Goal: Task Accomplishment & Management: Manage account settings

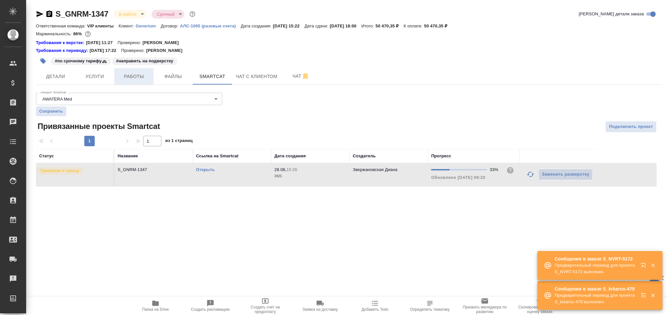
click at [135, 72] on button "Работы" at bounding box center [133, 76] width 39 height 16
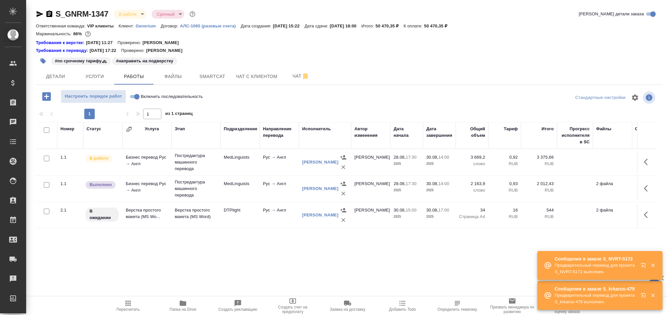
click at [127, 311] on span "Пересчитать" at bounding box center [128, 310] width 23 height 5
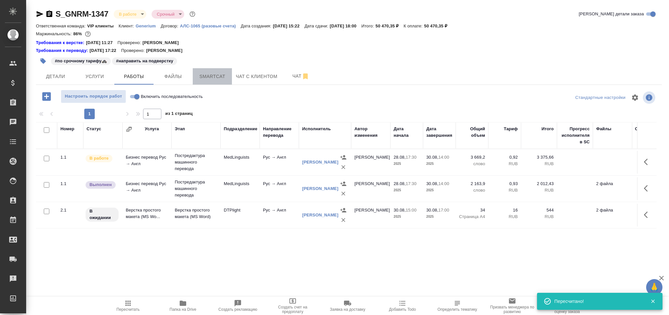
click at [211, 75] on span "Smartcat" at bounding box center [212, 77] width 31 height 8
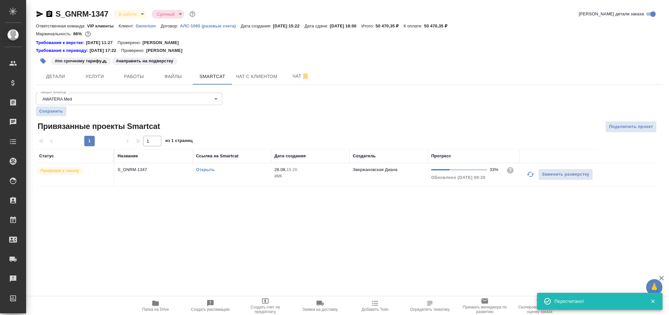
click at [210, 171] on link "Открыть" at bounding box center [205, 169] width 19 height 5
click at [124, 70] on button "Работы" at bounding box center [133, 76] width 39 height 16
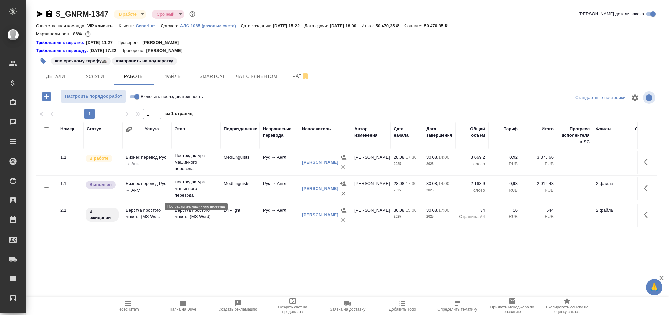
click at [197, 191] on p "Постредактура машинного перевода" at bounding box center [196, 189] width 42 height 20
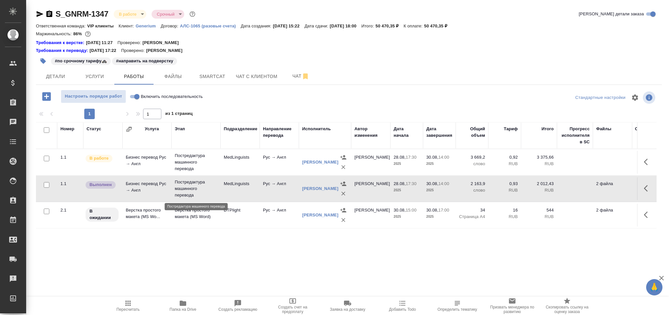
click at [197, 191] on p "Постредактура машинного перевода" at bounding box center [196, 189] width 42 height 20
click at [178, 217] on p "Верстка простого макета (MS Word)" at bounding box center [196, 213] width 42 height 13
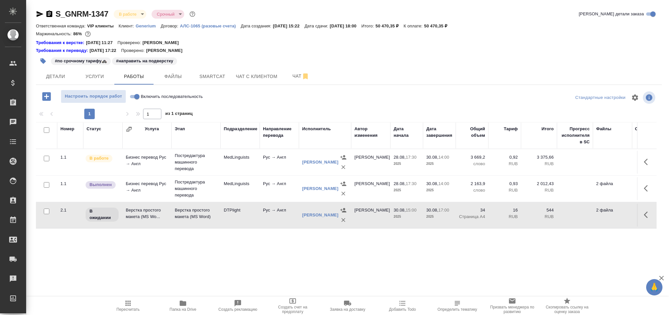
drag, startPoint x: 124, startPoint y: 298, endPoint x: 124, endPoint y: 304, distance: 5.2
click at [124, 298] on button "Пересчитать" at bounding box center [128, 306] width 55 height 18
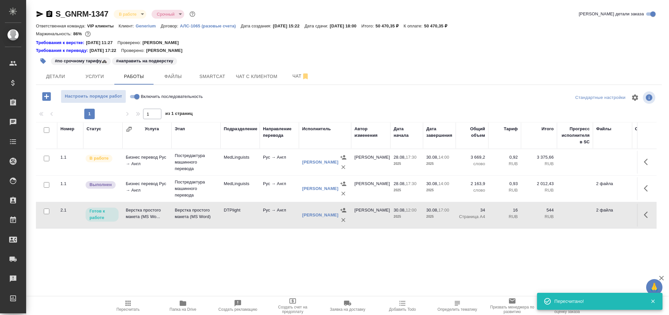
click at [126, 304] on icon "button" at bounding box center [128, 303] width 5 height 5
click at [136, 305] on span "Пересчитать" at bounding box center [128, 306] width 47 height 12
click at [172, 176] on td "Верстка простого макета (MS Word)" at bounding box center [196, 162] width 49 height 26
click at [37, 63] on button "button" at bounding box center [43, 61] width 14 height 14
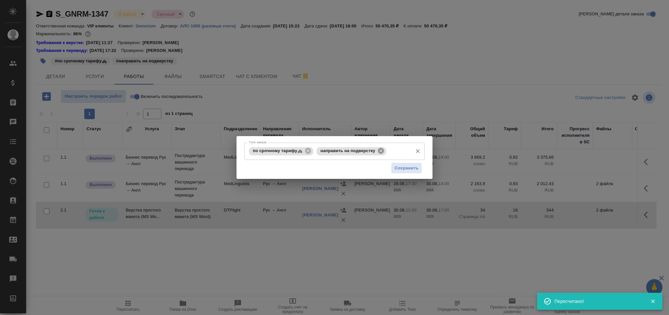
click at [381, 149] on icon at bounding box center [381, 151] width 6 height 6
click at [388, 149] on input "Тэги заказа" at bounding box center [399, 151] width 22 height 11
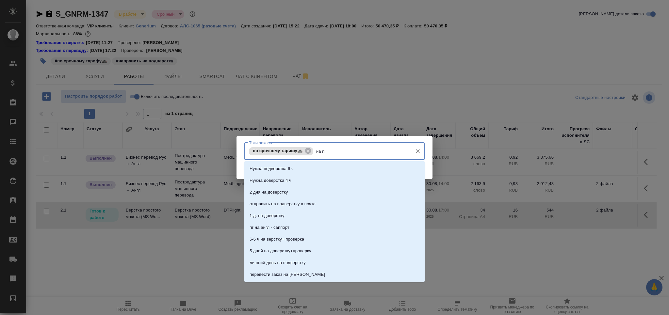
type input "на по"
click at [325, 212] on li "на подверстке" at bounding box center [334, 216] width 180 height 12
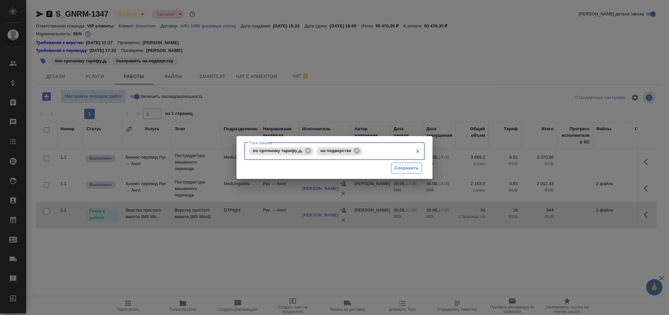
click at [409, 171] on span "Сохранить" at bounding box center [407, 169] width 24 height 8
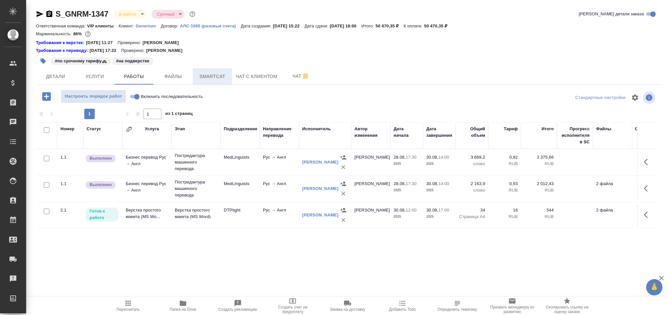
click at [201, 79] on span "Smartcat" at bounding box center [212, 77] width 31 height 8
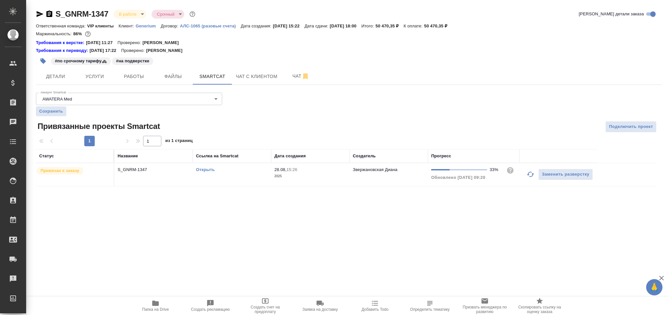
click at [258, 173] on div "Открыть" at bounding box center [232, 170] width 72 height 7
click at [129, 77] on span "Работы" at bounding box center [133, 77] width 31 height 8
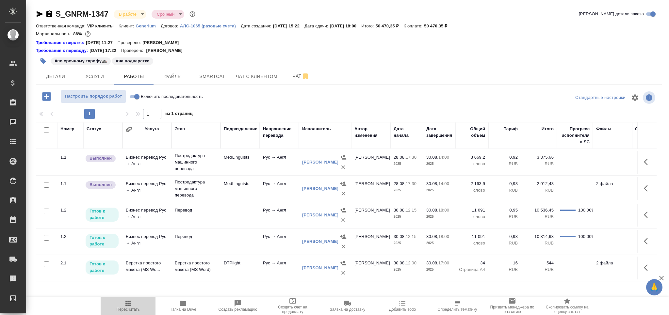
click at [130, 304] on icon "button" at bounding box center [128, 303] width 5 height 5
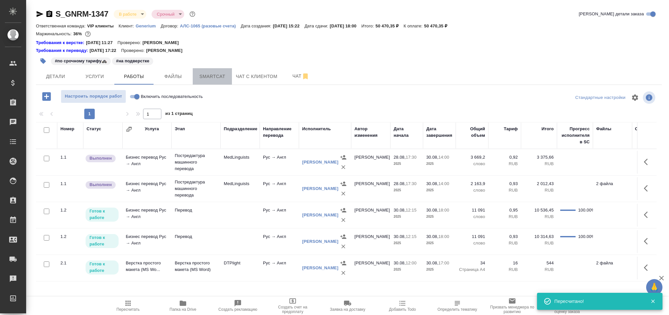
click at [214, 79] on span "Smartcat" at bounding box center [212, 77] width 31 height 8
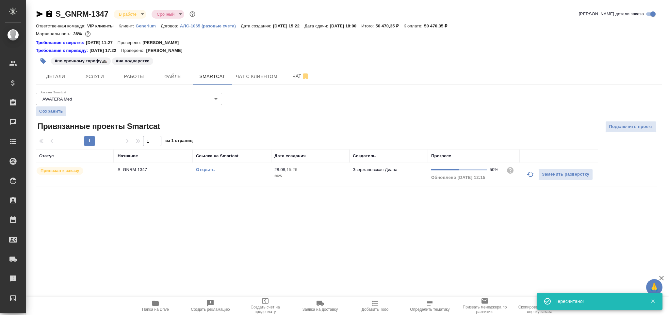
click at [253, 181] on td "Открыть" at bounding box center [232, 174] width 78 height 23
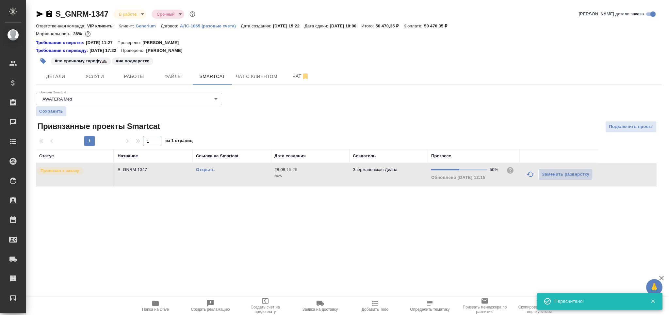
click at [253, 181] on td "Открыть" at bounding box center [232, 174] width 78 height 23
click at [143, 75] on span "Работы" at bounding box center [133, 77] width 31 height 8
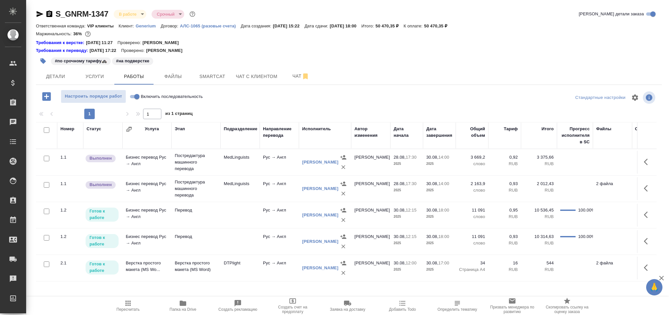
click at [135, 310] on span "Пересчитать" at bounding box center [128, 310] width 23 height 5
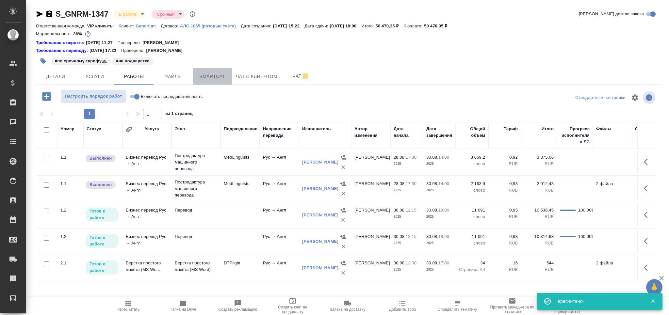
click at [219, 77] on span "Smartcat" at bounding box center [212, 77] width 31 height 8
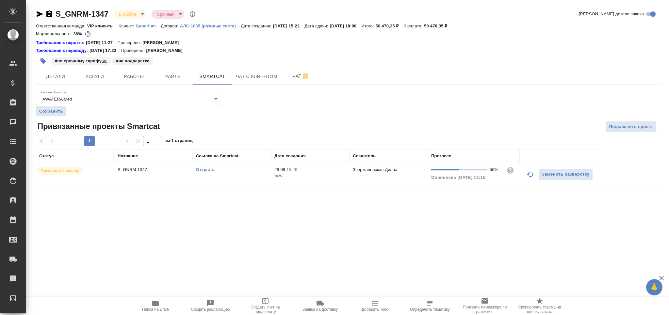
click at [267, 168] on div "Открыть" at bounding box center [232, 170] width 72 height 7
click at [124, 74] on span "Работы" at bounding box center [133, 77] width 31 height 8
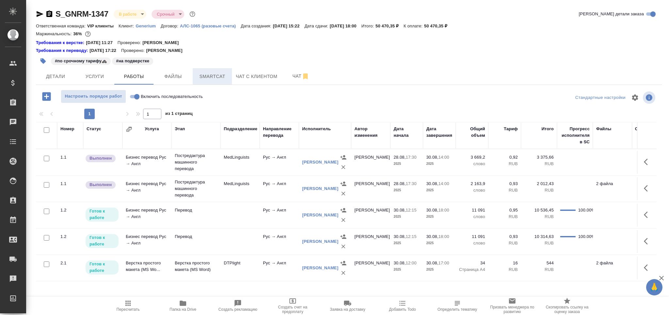
click at [221, 75] on span "Smartcat" at bounding box center [212, 77] width 31 height 8
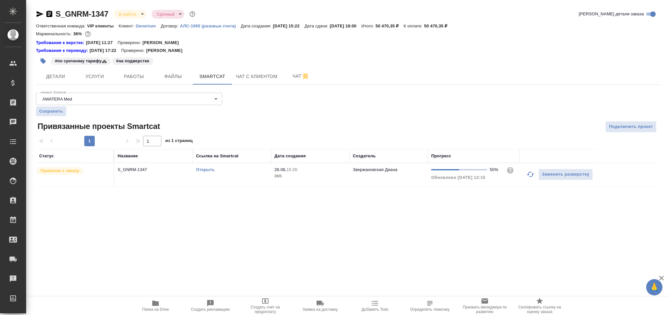
click at [249, 172] on div "Открыть" at bounding box center [232, 170] width 72 height 7
click at [144, 75] on span "Работы" at bounding box center [133, 77] width 31 height 8
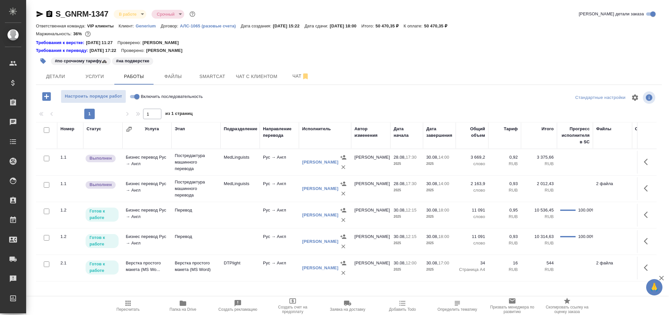
click at [135, 96] on input "Включить последовательность" at bounding box center [137, 97] width 24 height 8
checkbox input "true"
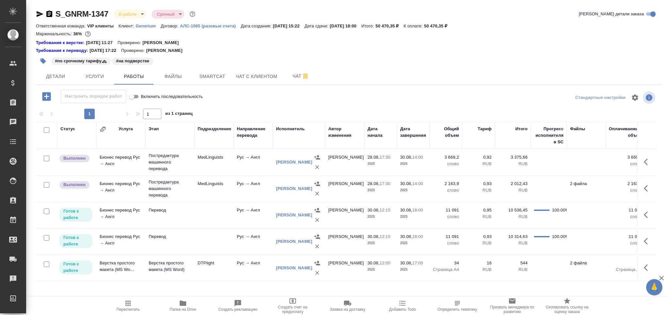
click at [644, 265] on icon "button" at bounding box center [648, 268] width 8 height 8
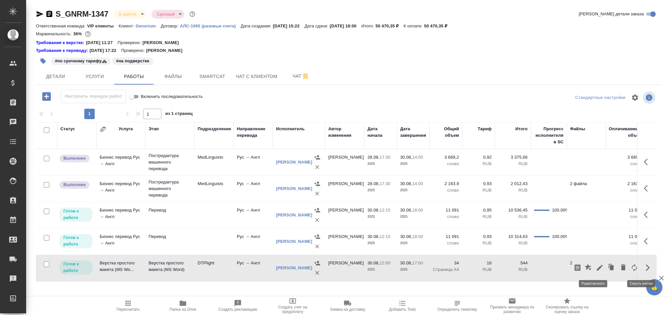
click at [597, 268] on icon "button" at bounding box center [600, 268] width 6 height 6
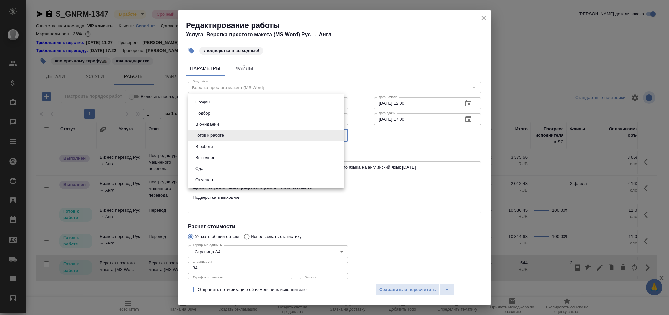
click at [212, 131] on body "🙏 .cls-1 fill:#fff; AWATERA Grabko Mariya Клиенты Спецификации Заказы 0 Чаты To…" at bounding box center [334, 157] width 669 height 315
click at [220, 148] on li "В работе" at bounding box center [266, 146] width 156 height 11
type input "inProgress"
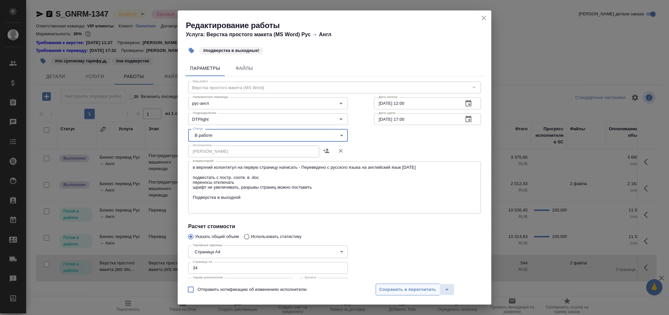
click at [395, 287] on span "Сохранить и пересчитать" at bounding box center [407, 290] width 57 height 8
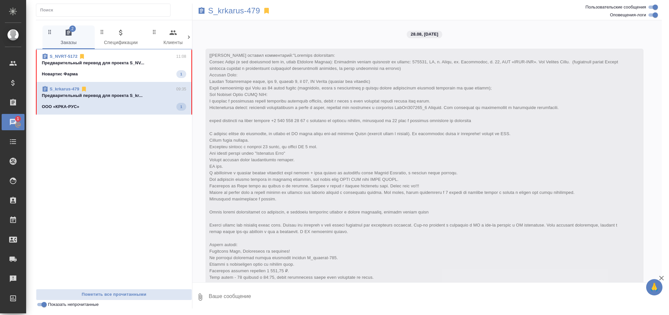
click at [140, 72] on div "Новартис Фарма 1" at bounding box center [114, 74] width 144 height 8
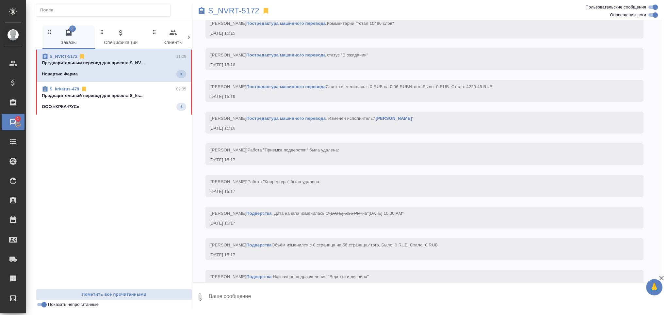
scroll to position [3032, 0]
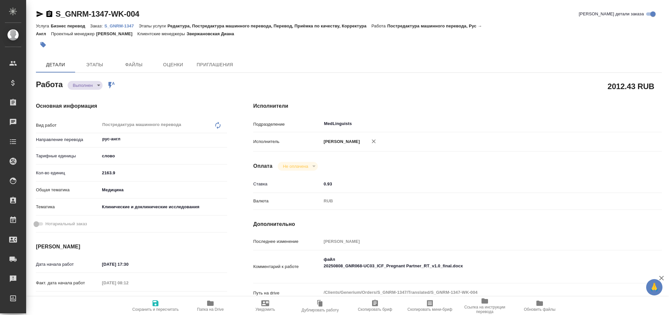
type textarea "x"
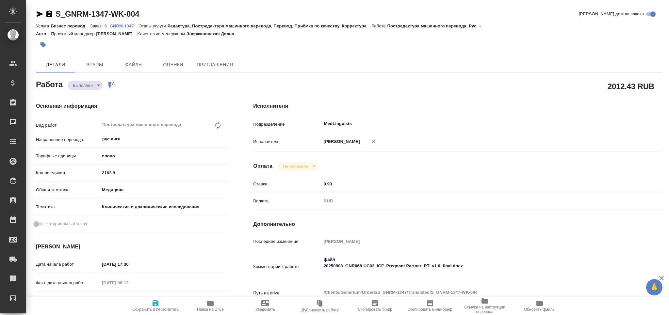
type textarea "x"
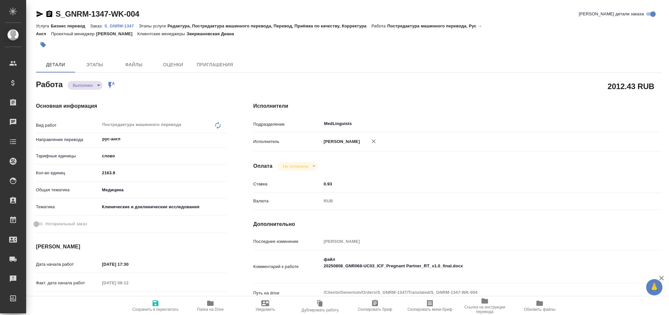
click at [216, 304] on span "Папка на Drive" at bounding box center [210, 306] width 47 height 12
type textarea "x"
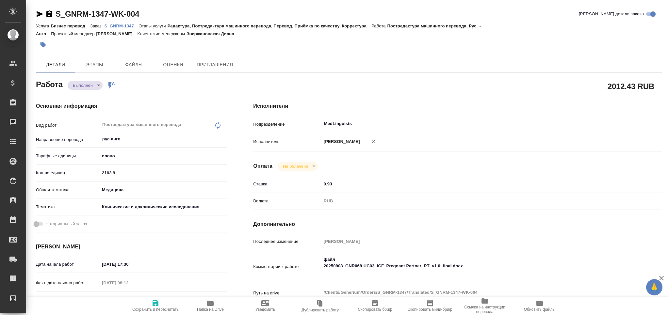
type textarea "x"
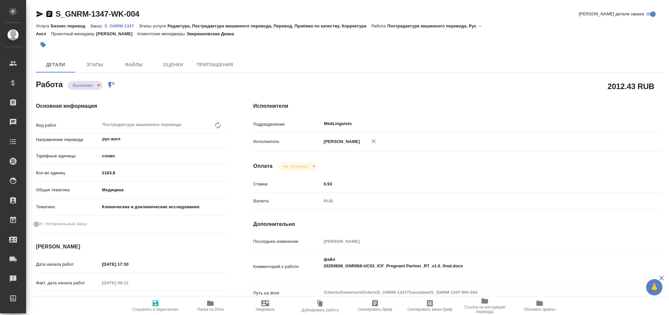
type textarea "x"
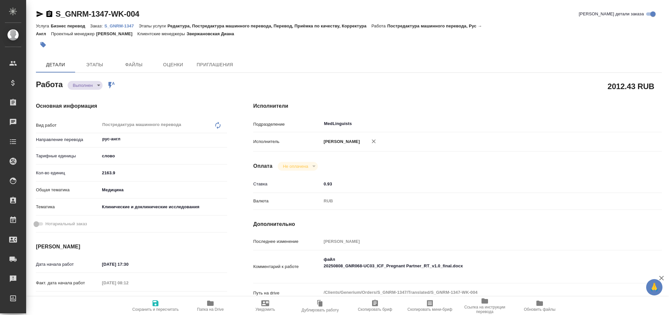
type textarea "x"
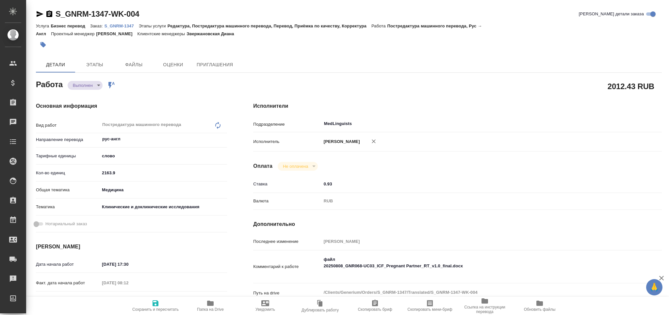
type textarea "x"
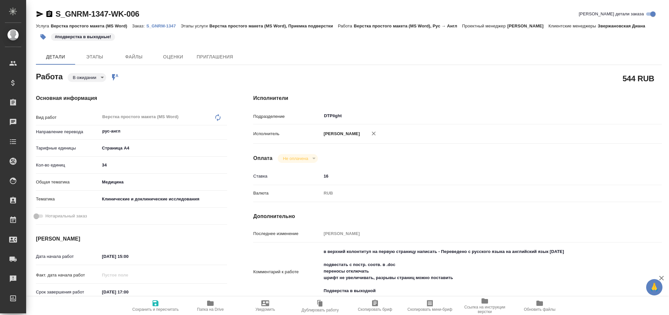
type textarea "x"
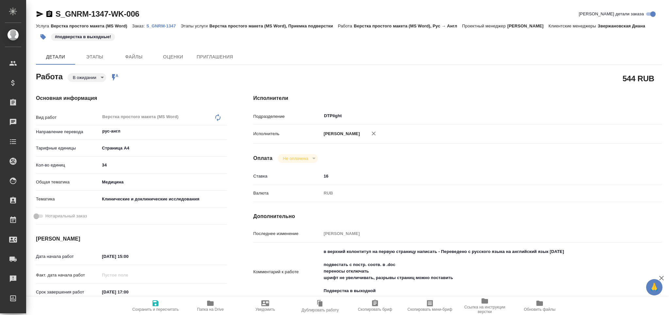
type textarea "x"
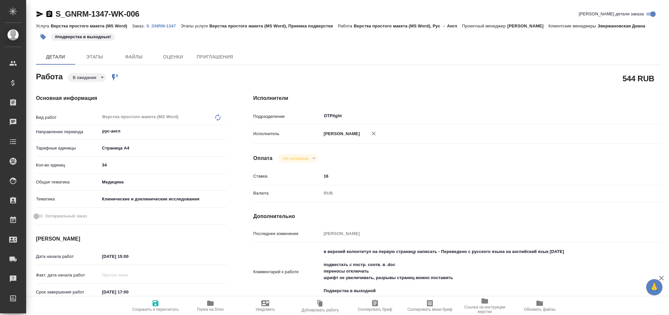
type textarea "x"
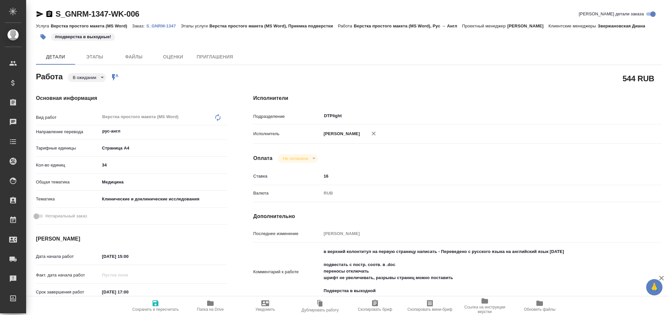
type textarea "x"
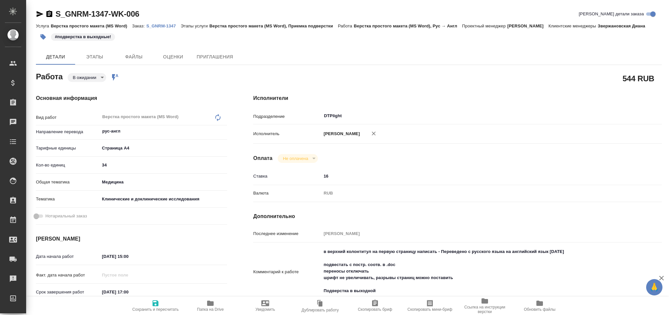
type textarea "x"
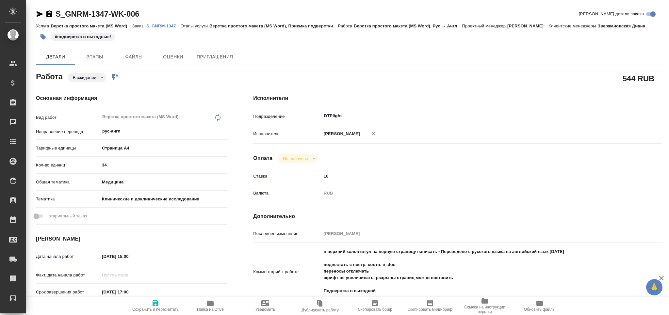
type textarea "x"
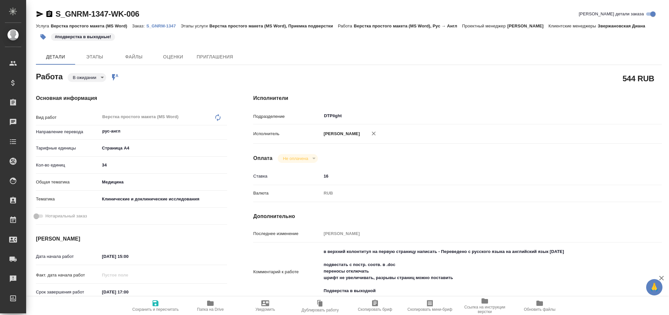
click at [209, 309] on span "Папка на Drive" at bounding box center [210, 310] width 27 height 5
type textarea "x"
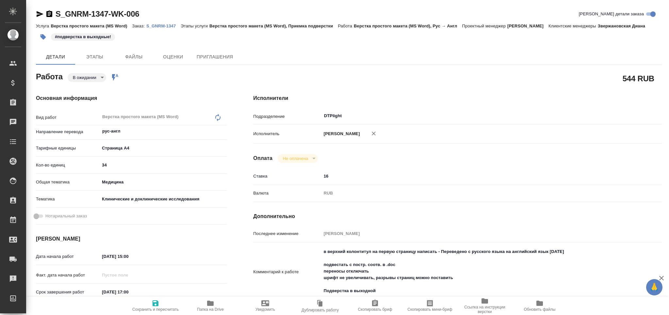
type textarea "x"
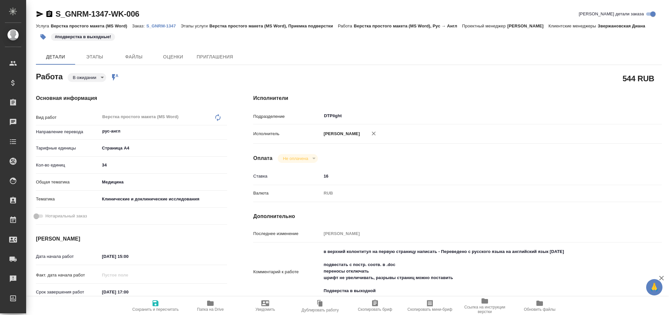
type textarea "x"
click at [72, 78] on body "🙏 .cls-1 fill:#fff; AWATERA Grabko Mariya Клиенты Спецификации Заказы 0 Чаты To…" at bounding box center [334, 157] width 669 height 315
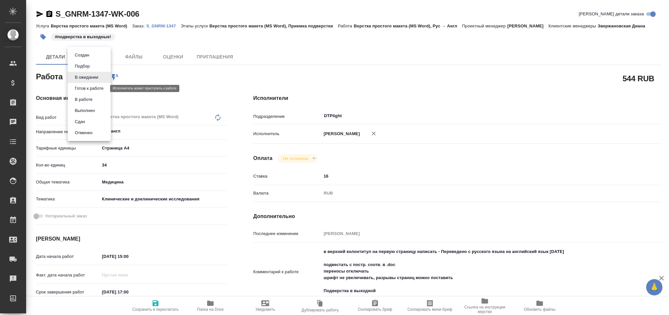
click at [81, 89] on button "Готов к работе" at bounding box center [89, 88] width 33 height 7
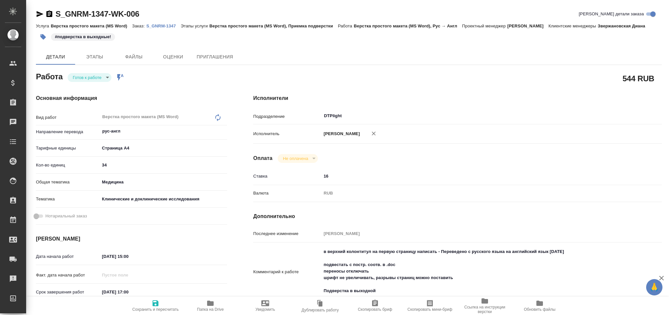
type textarea "x"
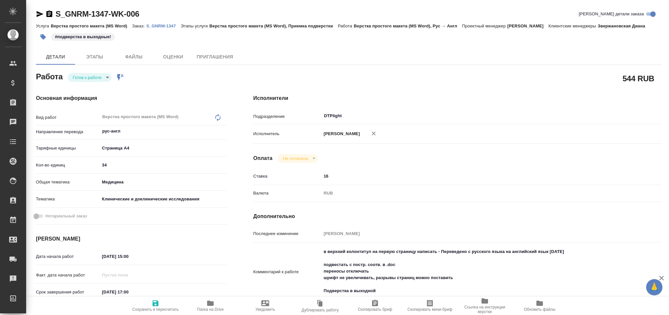
type textarea "x"
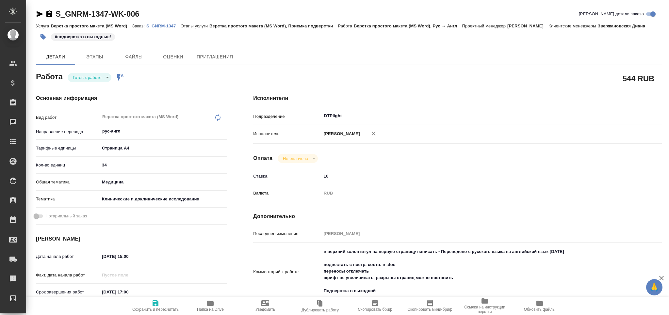
type textarea "x"
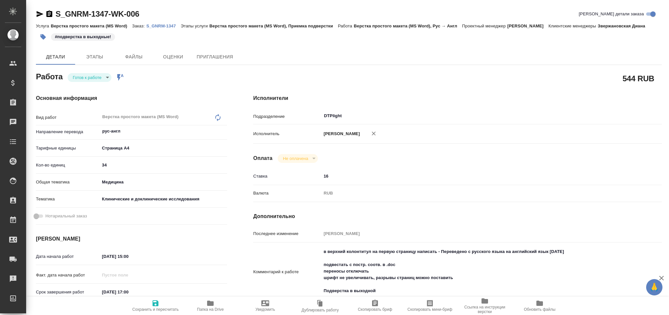
scroll to position [43, 0]
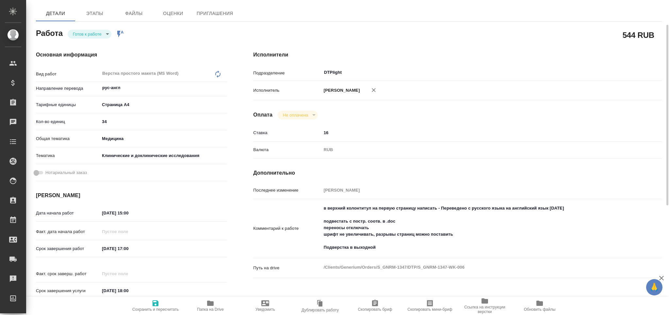
type textarea "x"
click at [386, 249] on textarea "в верхний колонтитул на первую страницу написать - Переведено с русского языка …" at bounding box center [475, 228] width 307 height 50
type textarea "x"
type textarea "в верхний колонтитул на первую страницу написать - Переведено с русского языка …"
type textarea "x"
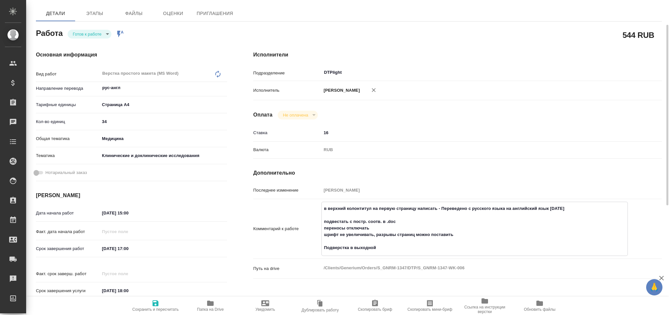
type textarea "x"
type textarea "в верхний колонтитул на первую страницу написать - Переведено с русского языка …"
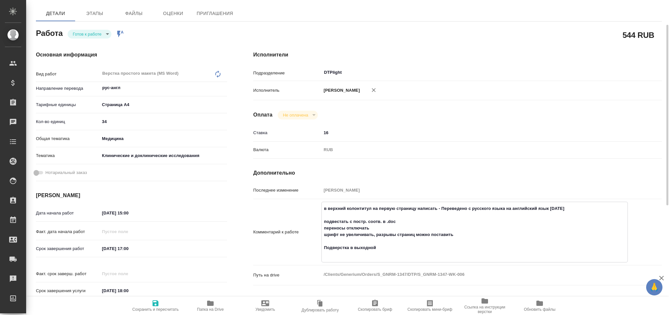
type textarea "x"
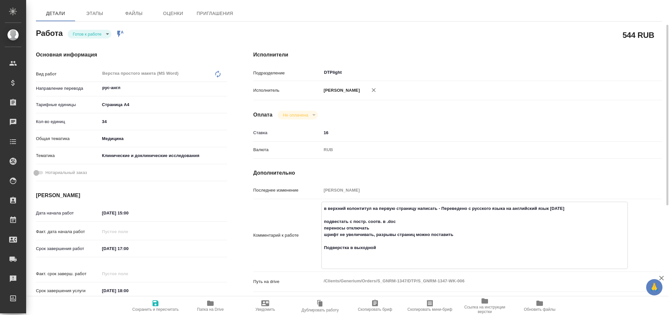
type textarea "в верхний колонтитул на первую страницу написать - Переведено с русского языка …"
type textarea "x"
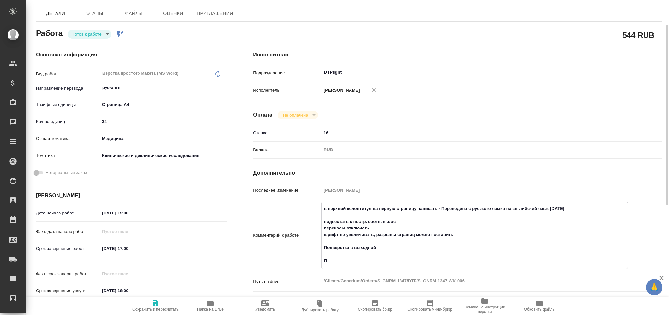
type textarea "x"
type textarea "в верхний колонтитул на первую страницу написать - Переведено с русского языка …"
type textarea "x"
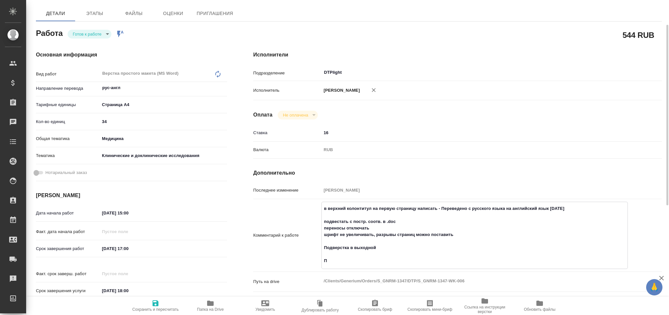
type textarea "x"
type textarea "в верхний колонтитул на первую страницу написать - Переведено с русского языка …"
type textarea "x"
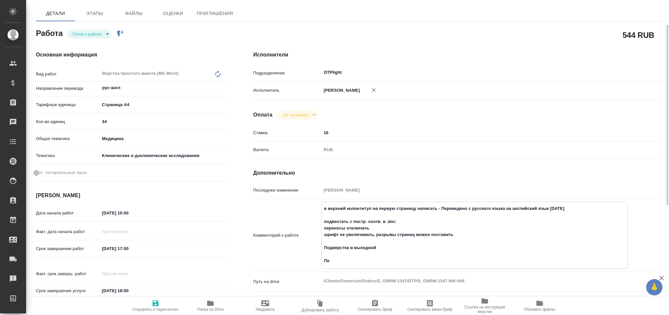
type textarea "x"
type textarea "в верхний колонтитул на первую страницу написать - Переведено с русского языка …"
type textarea "x"
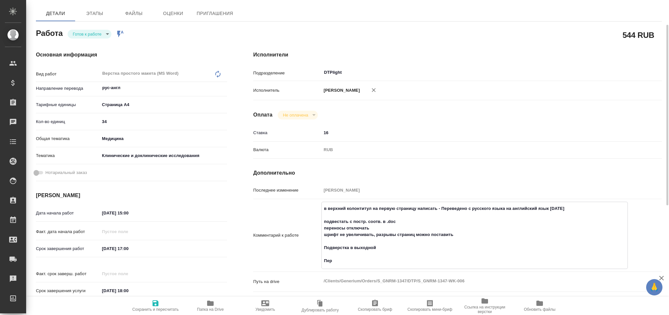
type textarea "x"
type textarea "в верхний колонтитул на первую страницу написать - Переведено с русского языка …"
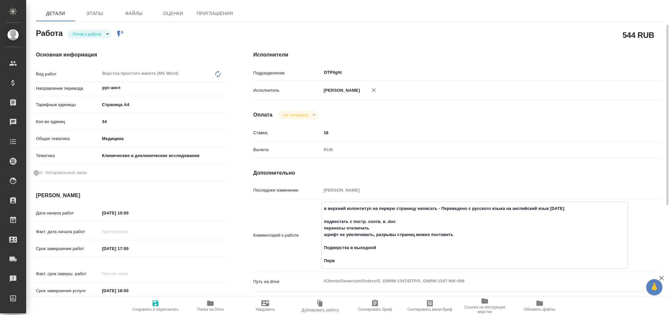
type textarea "x"
type textarea "в верхний колонтитул на первую страницу написать - Переведено с русского языка …"
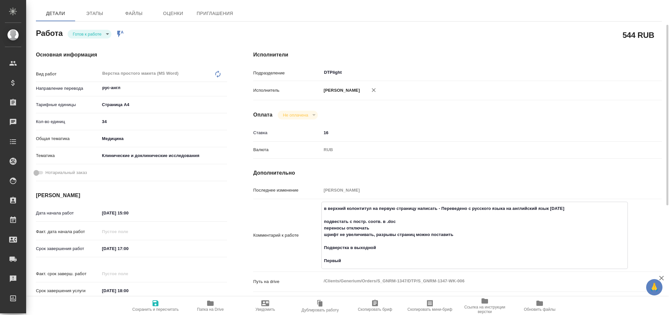
type textarea "x"
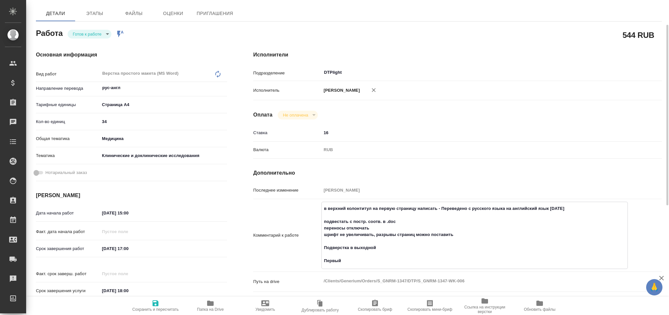
type textarea "x"
type textarea "в верхний колонтитул на первую страницу написать - Переведено с русского языка …"
type textarea "x"
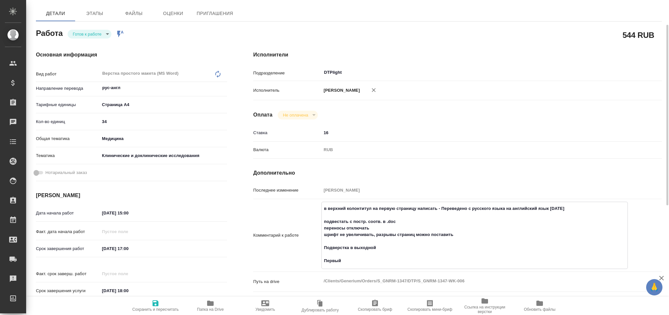
type textarea "x"
type textarea "в верхний колонтитул на первую страницу написать - Переведено с русского языка …"
type textarea "x"
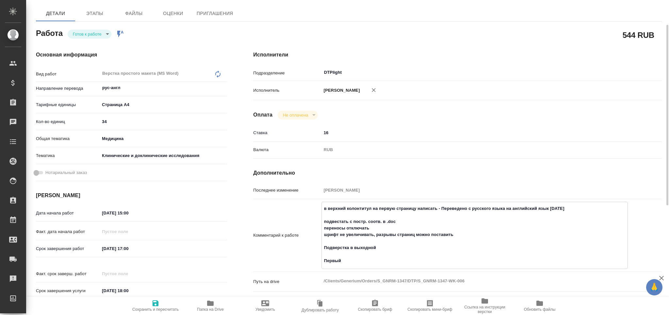
type textarea "x"
type textarea "в верхний колонтитул на первую страницу написать - Переведено с русского языка …"
type textarea "x"
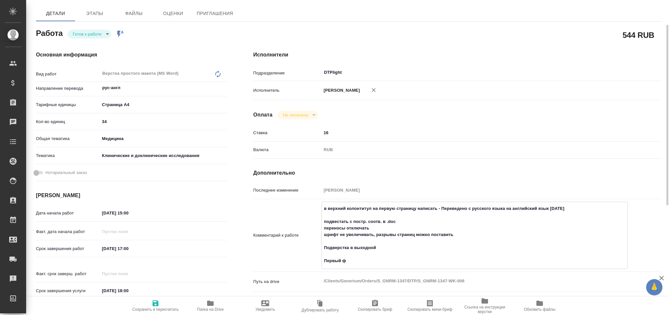
type textarea "x"
type textarea "в верхний колонтитул на первую страницу написать - Переведено с русского языка …"
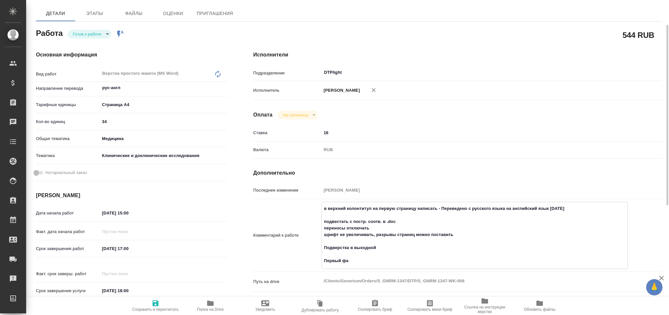
type textarea "x"
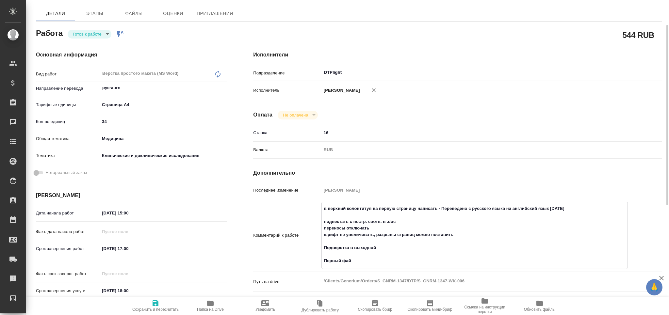
type textarea "в верхний колонтитул на первую страницу написать - Переведено с русского языка …"
type textarea "x"
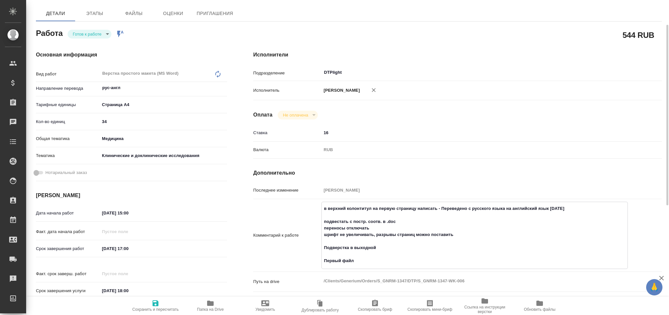
type textarea "x"
type textarea "в верхний колонтитул на первую страницу написать - Переведено с русского языка …"
type textarea "x"
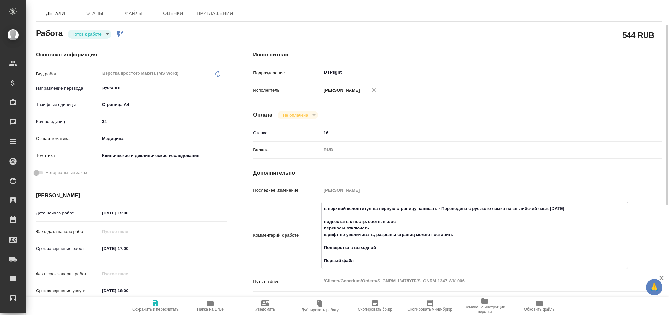
type textarea "x"
type textarea "в верхний колонтитул на первую страницу написать - Переведено с русского языка …"
type textarea "x"
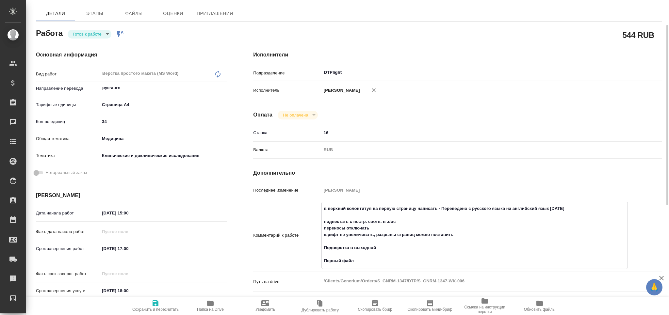
type textarea "x"
type textarea "в верхний колонтитул на первую страницу написать - Переведено с русского языка …"
type textarea "x"
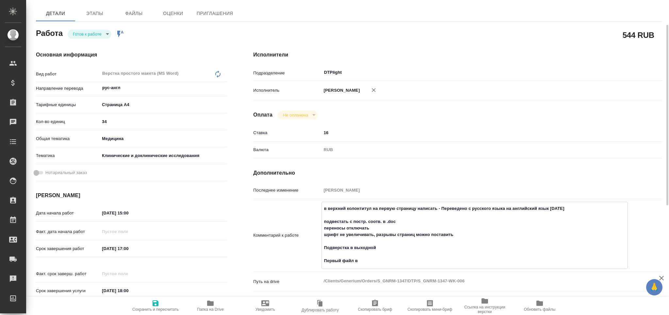
type textarea "x"
type textarea "в верхний колонтитул на первую страницу написать - Переведено с русского языка …"
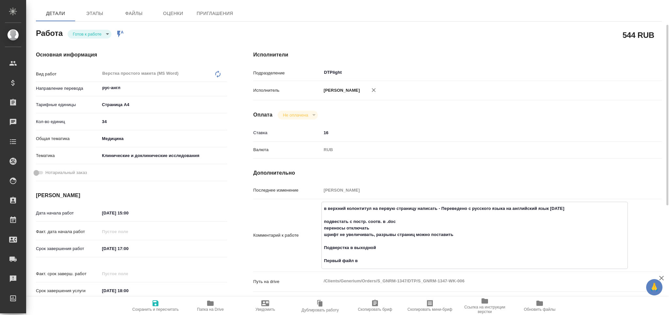
type textarea "x"
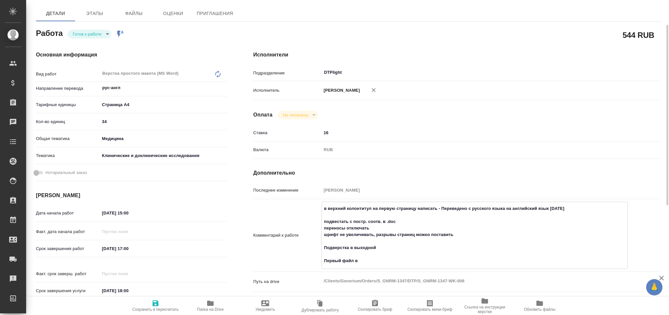
type textarea "в верхний колонтитул на первую страницу написать - Переведено с русского языка …"
type textarea "x"
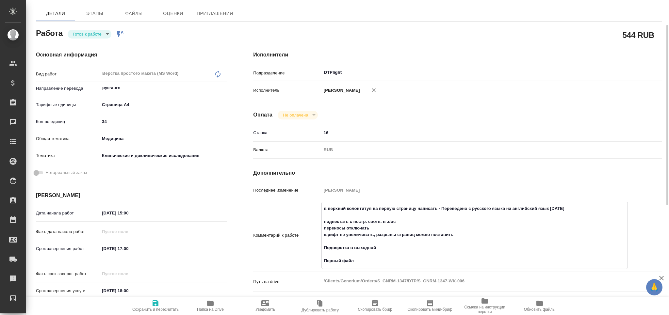
type textarea "x"
type textarea "в верхний колонтитул на первую страницу написать - Переведено с русского языка …"
type textarea "x"
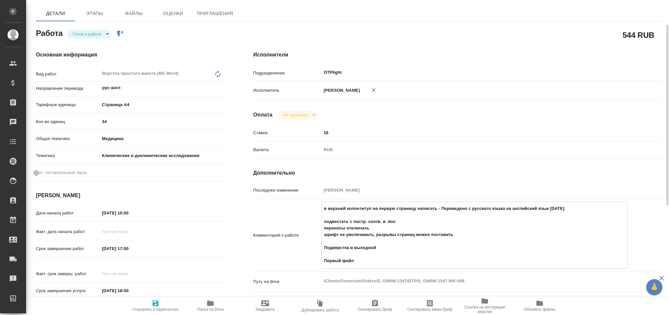
type textarea "x"
type textarea "в верхний колонтитул на первую страницу написать - Переведено с русского языка …"
type textarea "x"
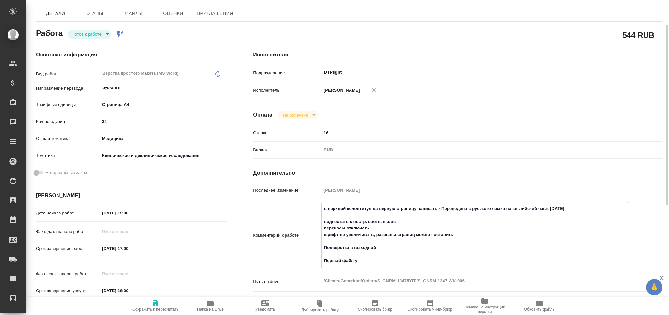
type textarea "x"
type textarea "в верхний колонтитул на первую страницу написать - Переведено с русского языка …"
type textarea "x"
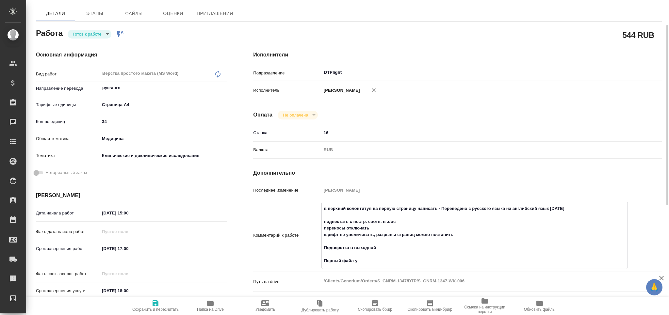
type textarea "x"
type textarea "в верхний колонтитул на первую страницу написать - Переведено с русского языка …"
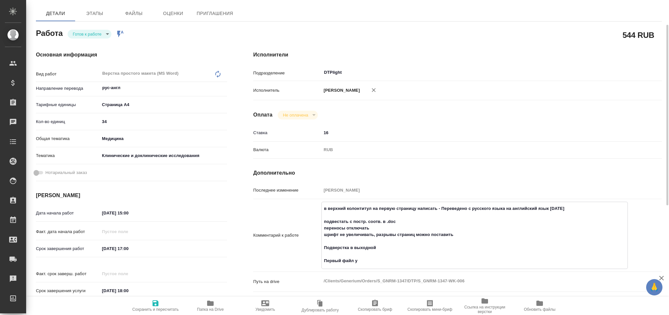
type textarea "x"
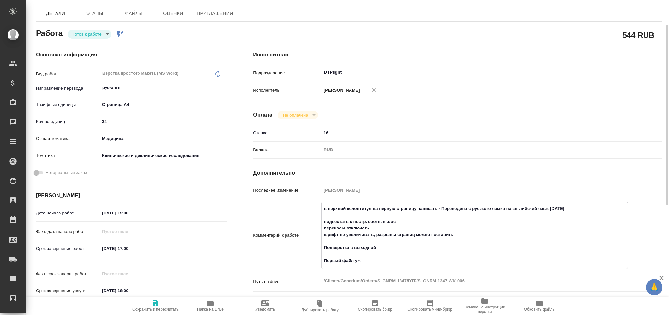
type textarea "в верхний колонтитул на первую страницу написать - Переведено с русского языка …"
type textarea "x"
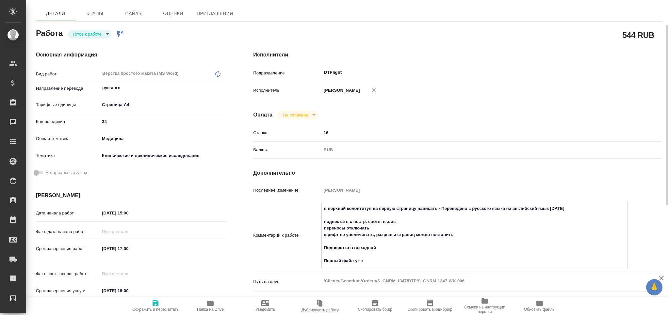
type textarea "в верхний колонтитул на первую страницу написать - Переведено с русского языка …"
type textarea "x"
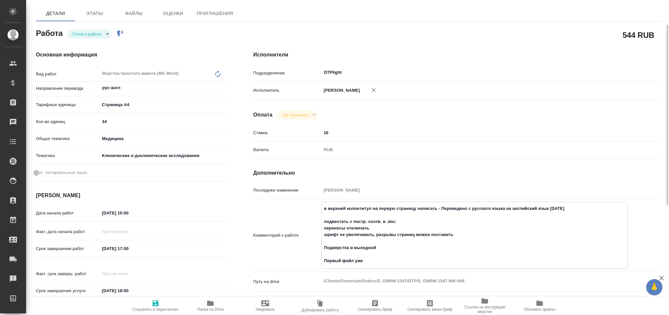
type textarea "x"
click at [160, 307] on span "Сохранить и пересчитать" at bounding box center [155, 306] width 47 height 12
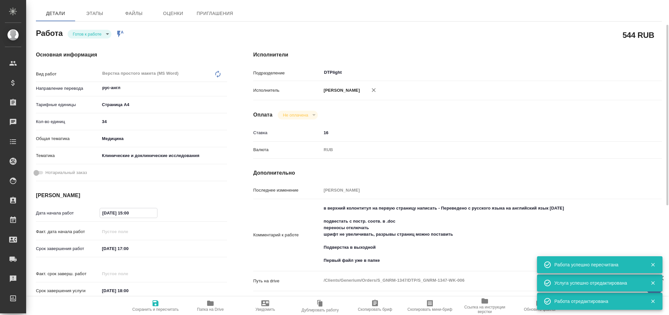
click at [128, 214] on input "30.08.2025 15:00" at bounding box center [128, 213] width 57 height 9
click at [159, 312] on button "Сохранить и пересчитать" at bounding box center [155, 306] width 55 height 18
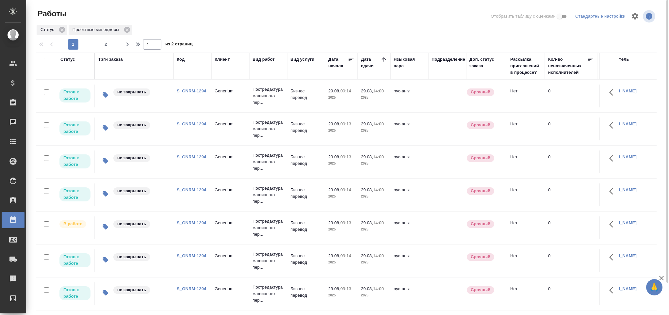
click at [193, 93] on link "S_GNRM-1294" at bounding box center [191, 91] width 29 height 5
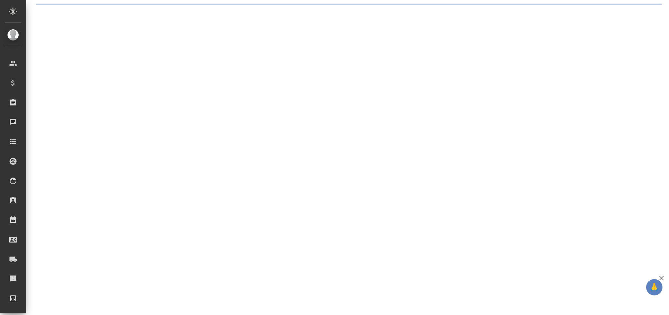
select select "RU"
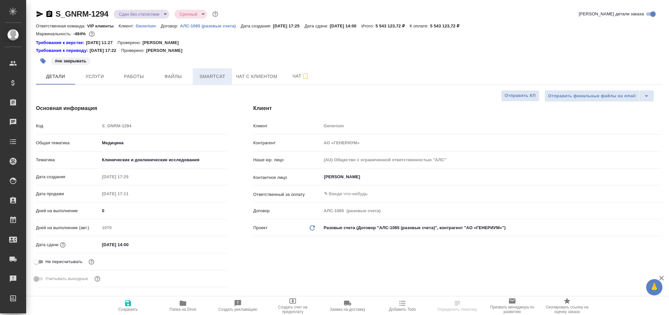
type textarea "x"
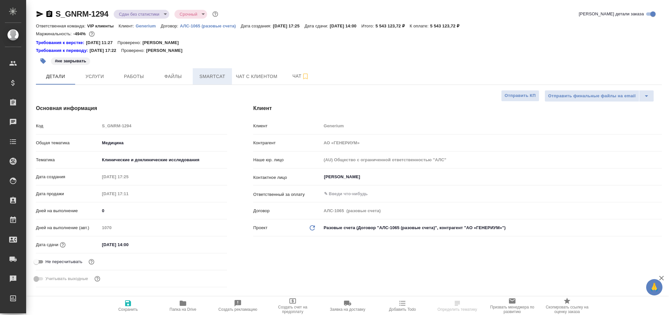
type textarea "x"
click at [215, 78] on span "Smartcat" at bounding box center [212, 77] width 31 height 8
type textarea "x"
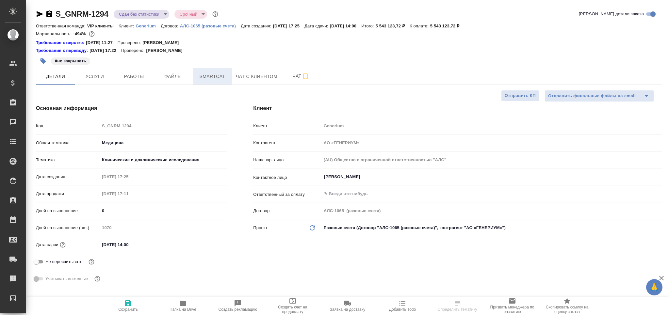
type input "Комаров Роман"
type input "[PERSON_NAME]"
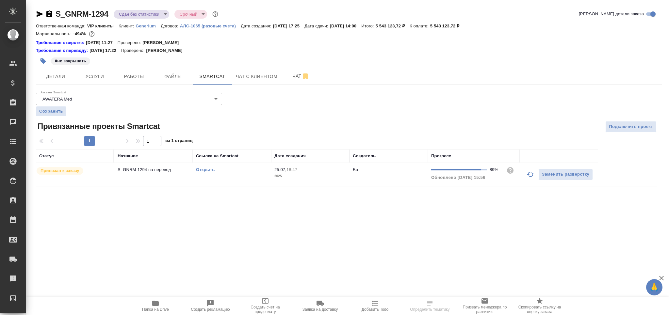
click at [256, 176] on td "Открыть" at bounding box center [232, 174] width 78 height 23
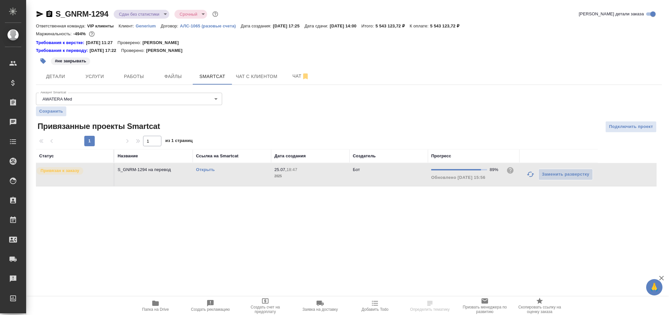
click at [256, 176] on td "Открыть" at bounding box center [232, 174] width 78 height 23
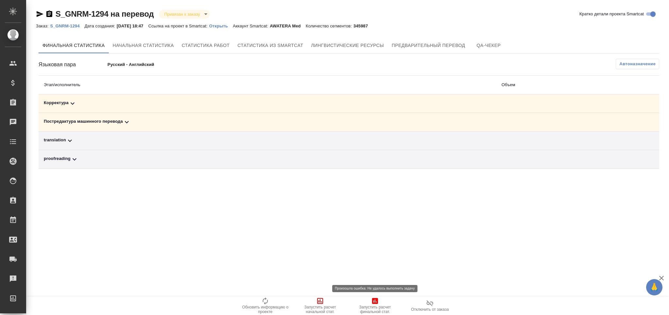
click at [377, 302] on icon "button" at bounding box center [375, 301] width 8 height 8
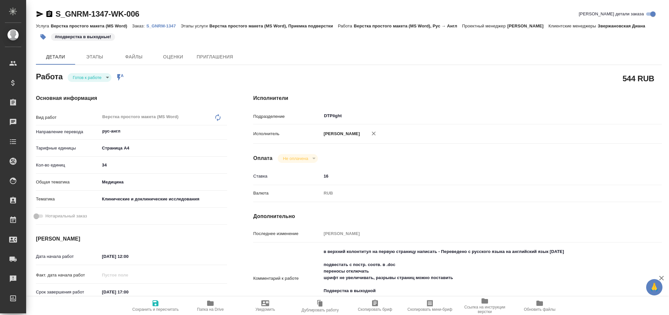
type textarea "x"
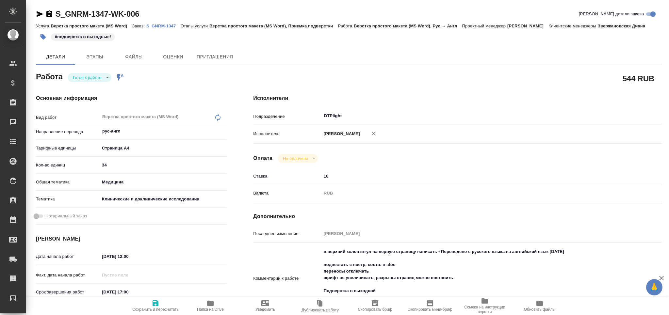
type textarea "x"
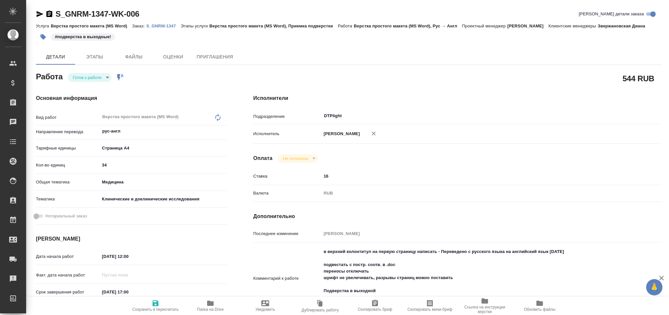
click at [212, 303] on icon "button" at bounding box center [210, 303] width 7 height 5
type textarea "x"
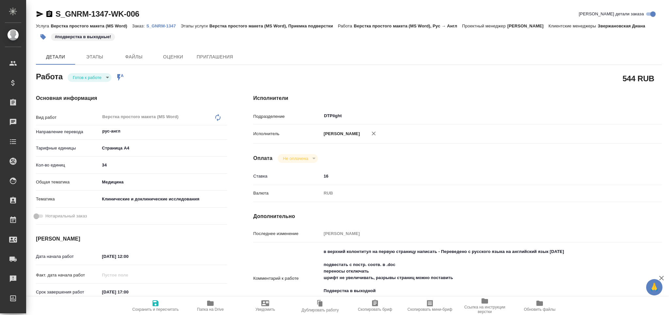
type textarea "x"
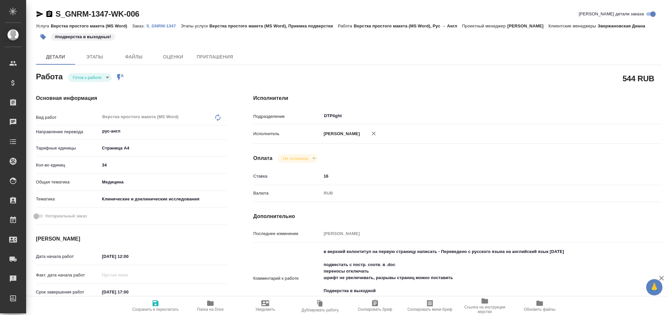
type textarea "x"
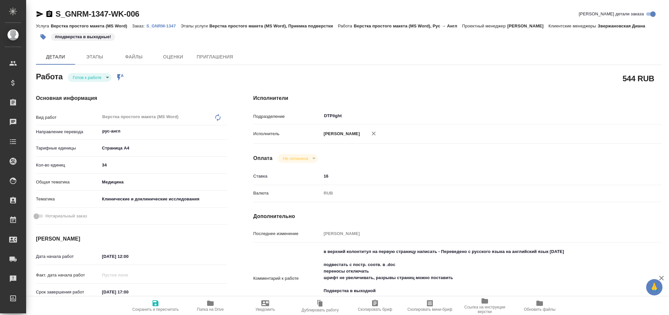
type textarea "x"
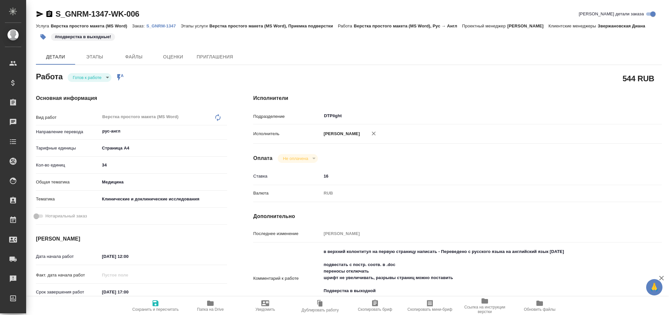
type textarea "x"
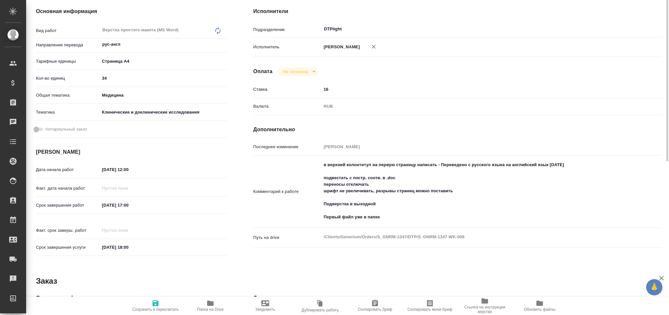
scroll to position [131, 0]
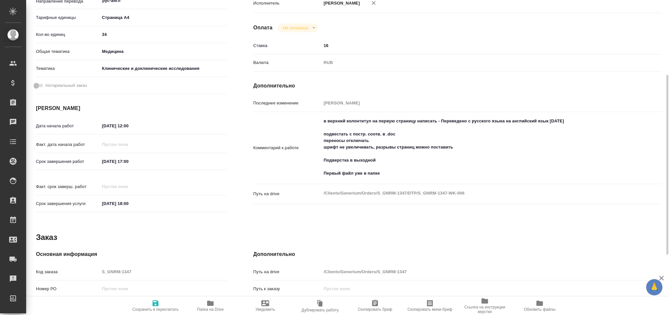
type textarea "x"
drag, startPoint x: 384, startPoint y: 174, endPoint x: 312, endPoint y: 176, distance: 72.2
click at [312, 176] on div "Комментарий к работе в верхний колонтитул на первую страницу написать - Перевед…" at bounding box center [457, 148] width 409 height 67
type textarea "x"
type textarea "в верхний колонтитул на первую страницу написать - Переведено с русского языка …"
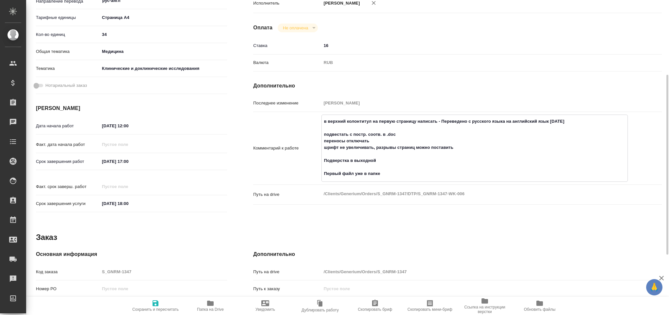
type textarea "x"
type textarea "в верхний колонтитул на первую страницу написать - Переведено с русского языка …"
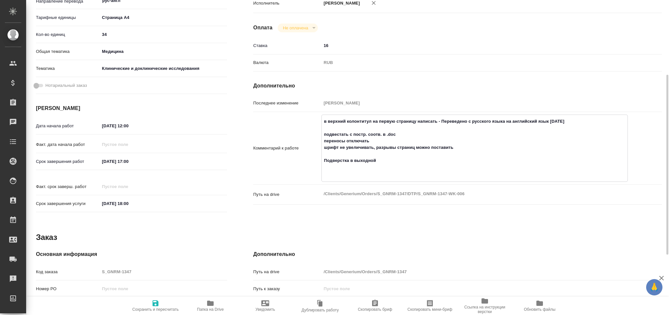
type textarea "x"
click at [154, 310] on span "Сохранить и пересчитать" at bounding box center [155, 310] width 46 height 5
type textarea "x"
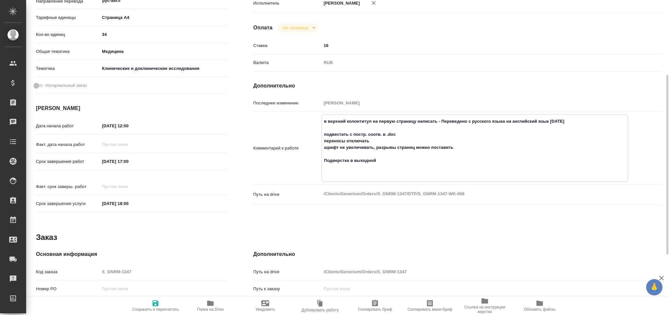
type textarea "x"
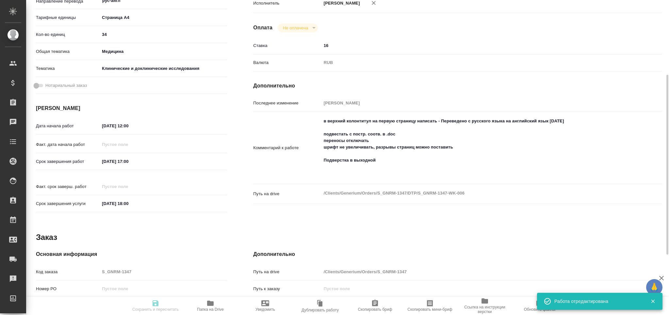
type textarea "x"
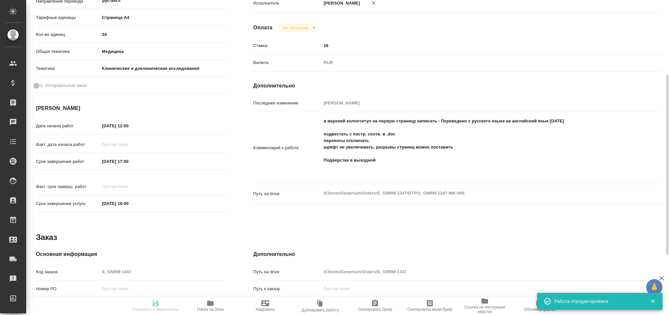
type input "readyForWork"
type textarea "Верстка простого макета (MS Word)"
type textarea "x"
type input "рус-англ"
type input "5f036ec4e16dec2d6b59c8ff"
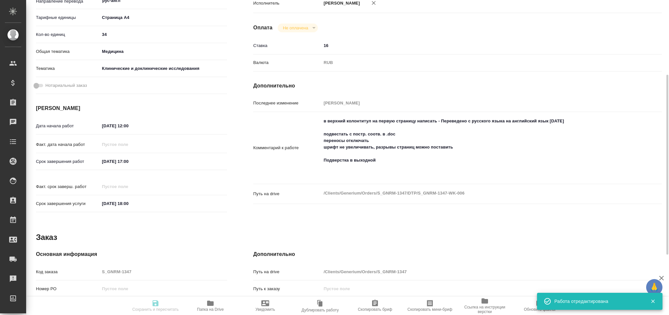
type input "34"
type input "med"
type input "5a8b8b956a9677013d343d9e"
type input "30.08.2025 12:00"
type input "30.08.2025 17:00"
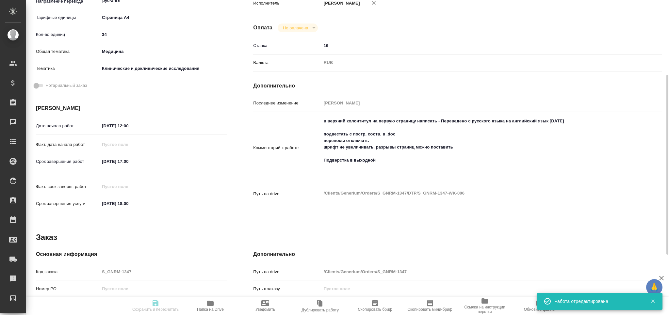
type input "30.08.2025 18:00"
type input "DTPlight"
type input "notPayed"
type input "16"
type input "RUB"
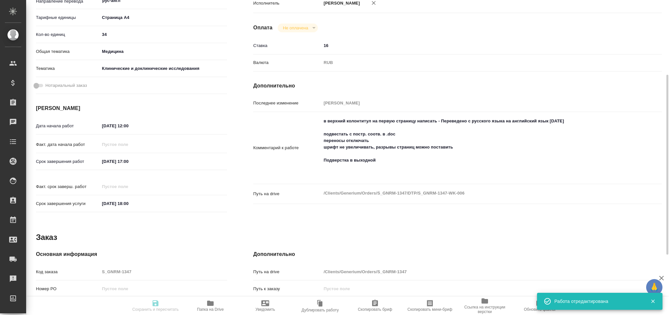
type input "[PERSON_NAME]"
type textarea "в верхний колонтитул на первую страницу написать - Переведено с русского языка …"
type textarea "x"
type textarea "/Clients/Generium/Orders/S_GNRM-1347/DTP/S_GNRM-1347-WK-006"
type textarea "x"
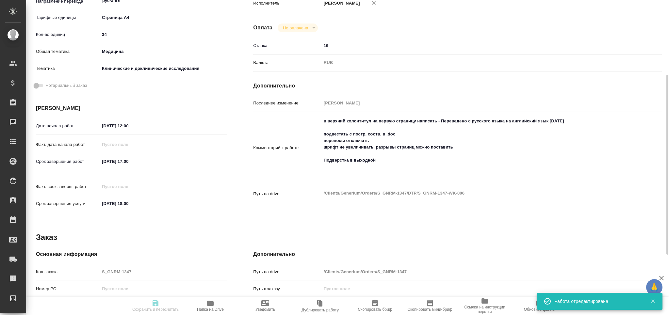
type input "S_GNRM-1347"
type input "Верстка простого макета (MS Word)"
type input "Верстка простого макета (MS Word), Приемка подверстки"
type input "Звержановская Диана"
type input "[PERSON_NAME]"
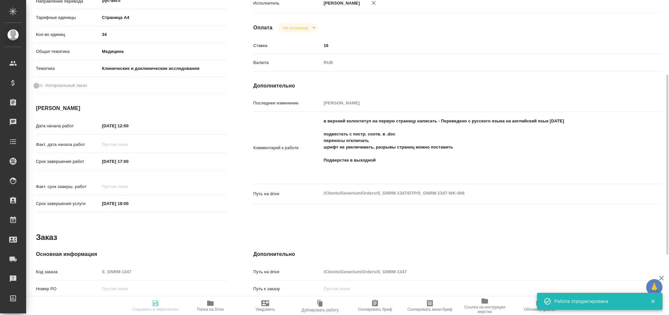
type input "/Clients/Generium/Orders/S_GNRM-1347"
type textarea "x"
type textarea "перевод с русского языка на английский ФИС основной и ФИС беременной партнерши …"
type textarea "x"
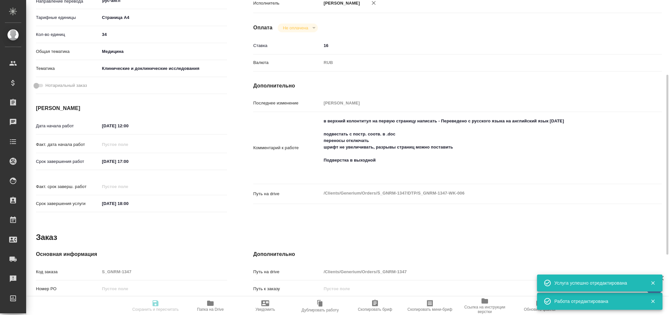
type textarea "x"
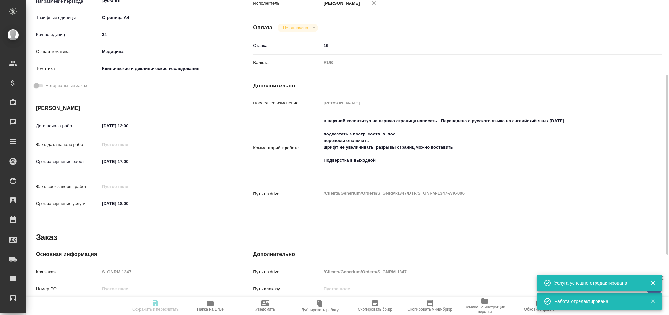
type textarea "x"
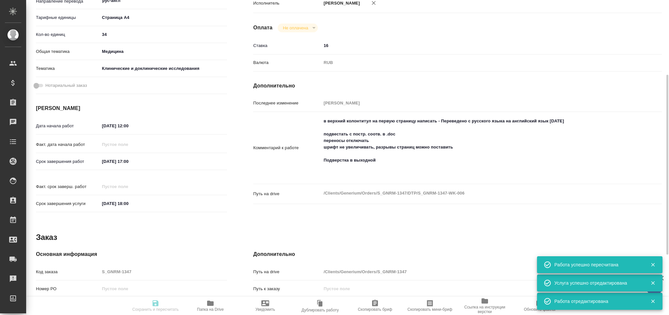
type input "readyForWork"
type textarea "Верстка простого макета (MS Word)"
type textarea "x"
type input "рус-англ"
type input "5f036ec4e16dec2d6b59c8ff"
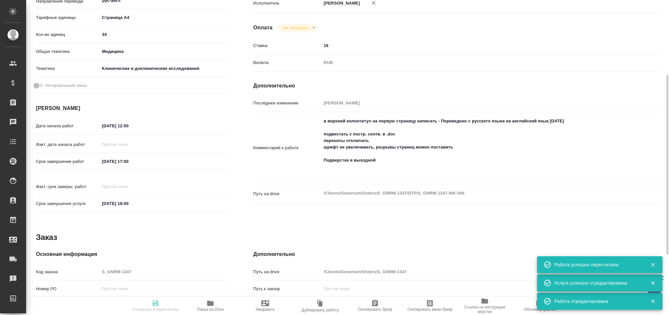
type input "34"
type input "med"
type input "5a8b8b956a9677013d343d9e"
type input "30.08.2025 12:00"
type input "30.08.2025 17:00"
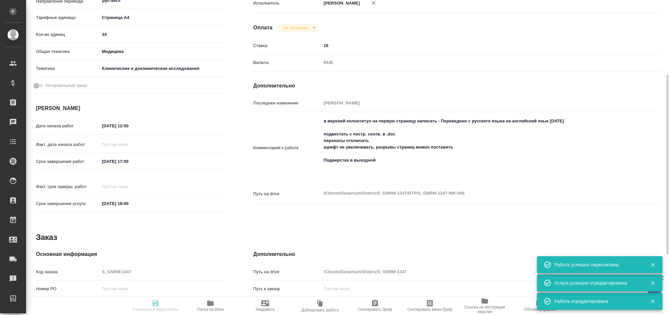
type input "30.08.2025 18:00"
type input "DTPlight"
type input "notPayed"
type input "16"
type input "RUB"
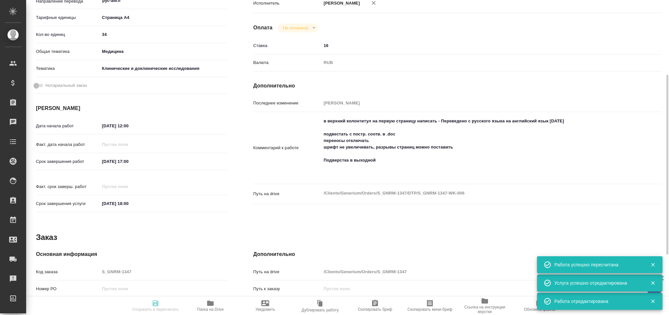
type input "Грабко Мария"
type textarea "в верхний колонтитул на первую страницу написать - Переведено с русского языка …"
type textarea "x"
type textarea "/Clients/Generium/Orders/S_GNRM-1347/DTP/S_GNRM-1347-WK-006"
type textarea "x"
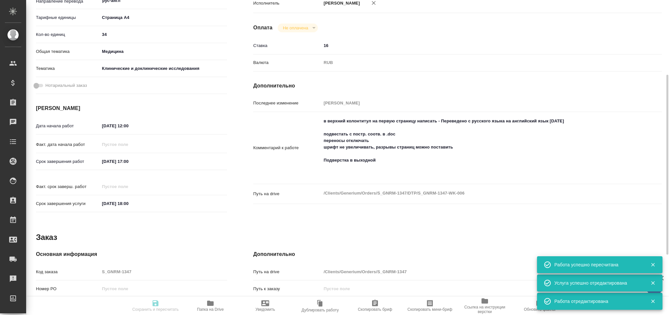
type input "S_GNRM-1347"
type input "Верстка простого макета (MS Word)"
type input "Верстка простого макета (MS Word), Приемка подверстки"
type input "Звержановская Диана"
type input "Петрова Валерия"
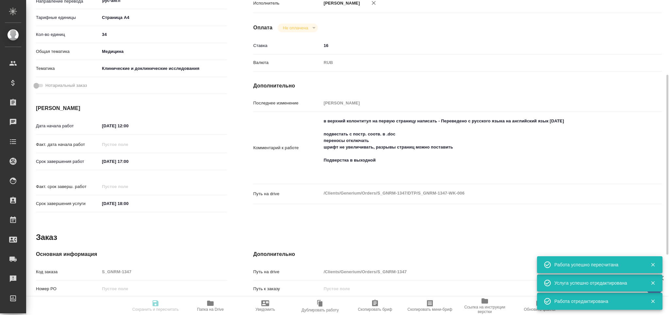
type input "/Clients/Generium/Orders/S_GNRM-1347"
type textarea "x"
type textarea "перевод с русского языка на английский ФИС основной и ФИС беременной партнерши …"
type textarea "x"
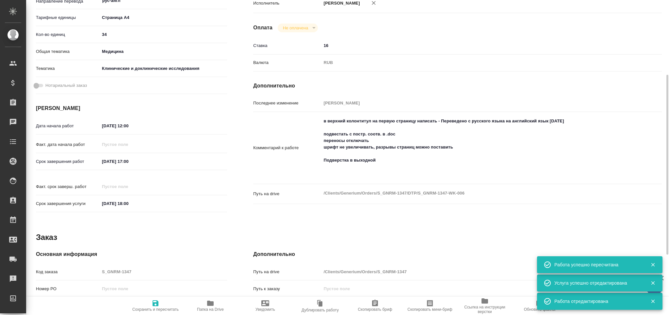
type textarea "x"
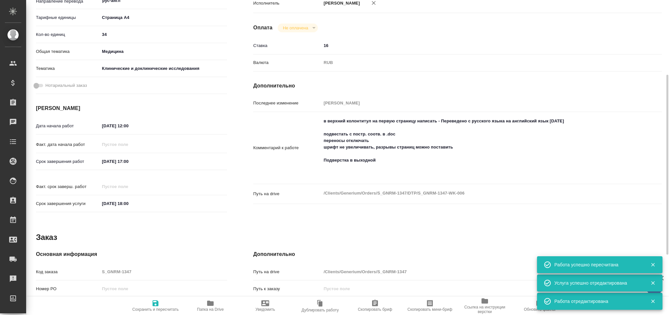
type textarea "x"
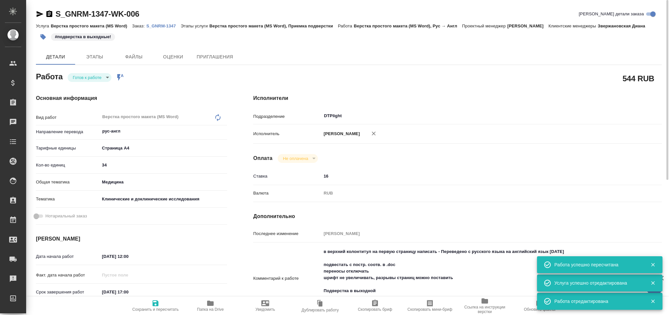
type textarea "x"
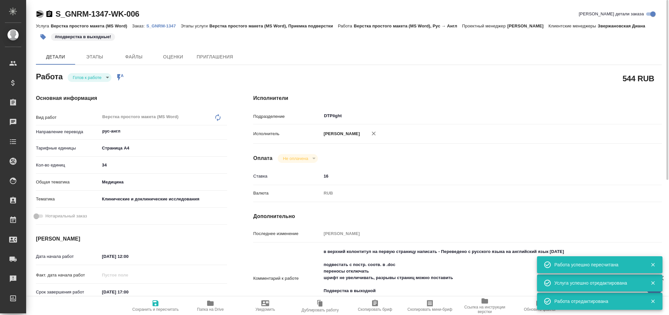
click at [40, 14] on icon "button" at bounding box center [40, 14] width 7 height 6
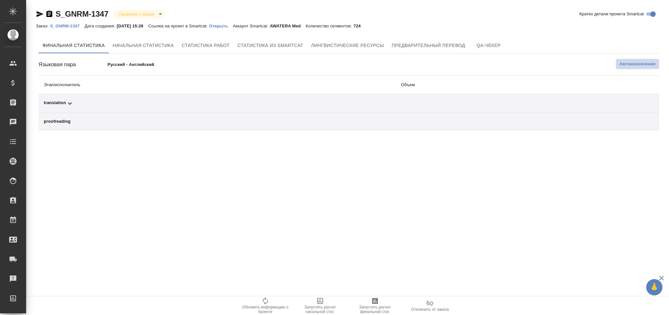
click at [628, 66] on span "Автоназначение" at bounding box center [638, 64] width 36 height 7
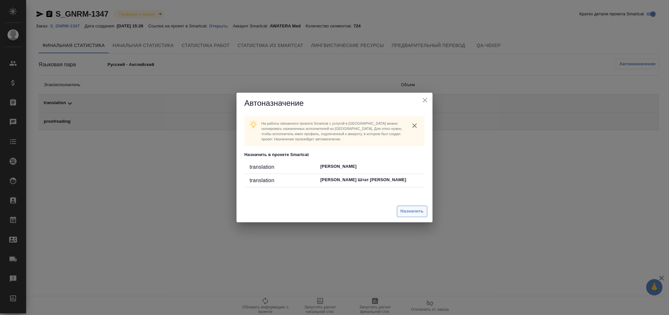
click at [419, 211] on span "Назначить" at bounding box center [412, 212] width 23 height 8
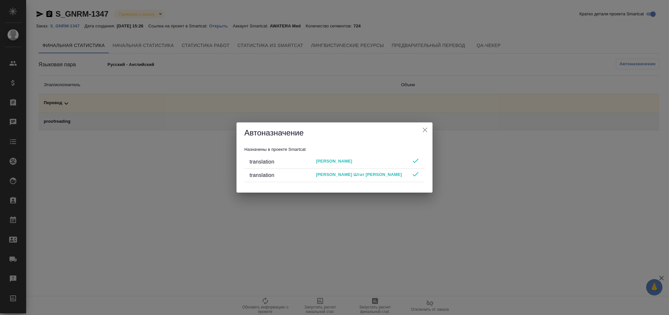
click at [426, 129] on icon "close" at bounding box center [425, 130] width 8 height 8
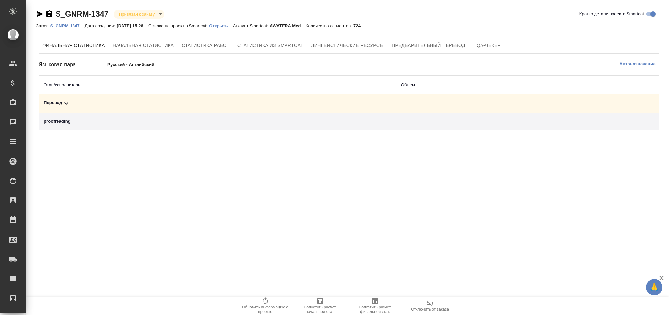
click at [377, 302] on icon "button" at bounding box center [375, 301] width 8 height 8
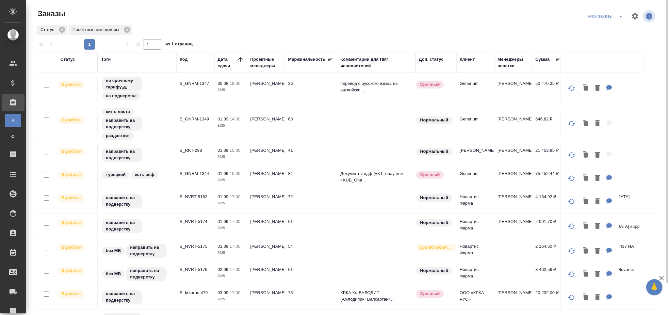
drag, startPoint x: 663, startPoint y: 278, endPoint x: 586, endPoint y: 258, distance: 80.2
click at [663, 278] on icon "button" at bounding box center [662, 279] width 8 height 8
click at [195, 151] on p "S_RKT-298" at bounding box center [195, 150] width 31 height 7
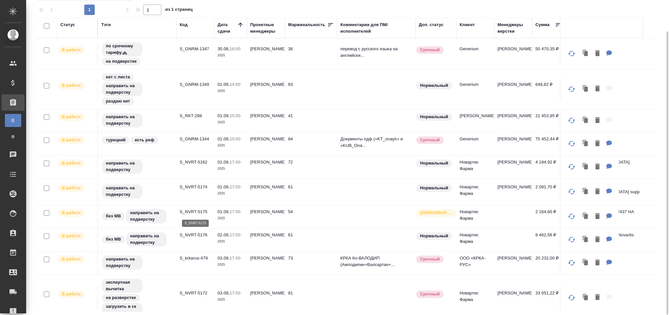
click at [195, 212] on p "S_NVRT-5175" at bounding box center [195, 212] width 31 height 7
click at [204, 232] on p "S_NVRT-5176" at bounding box center [195, 235] width 31 height 7
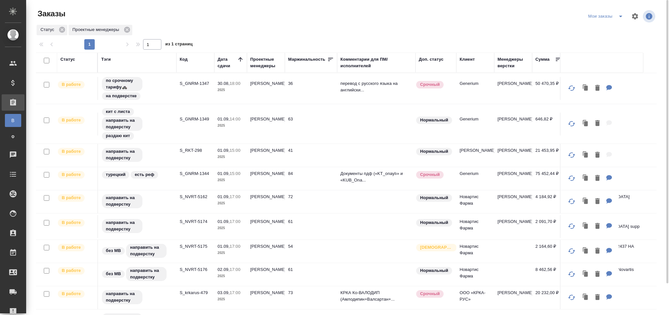
click at [620, 16] on icon "split button" at bounding box center [620, 17] width 3 height 2
click at [607, 43] on li "Сдан без статистики" at bounding box center [607, 40] width 63 height 10
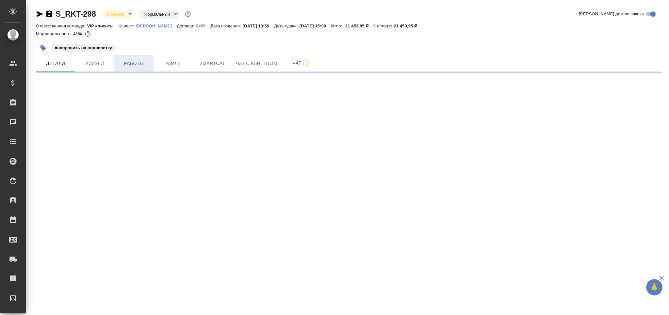
select select "RU"
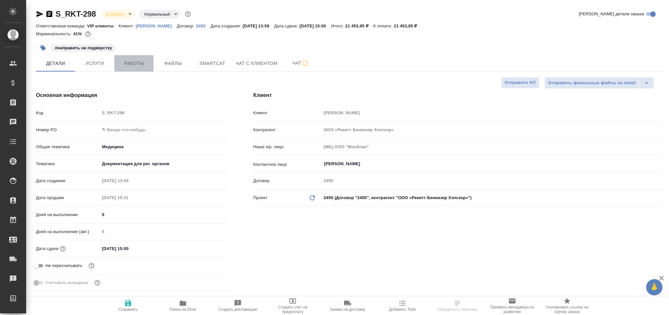
click at [142, 65] on span "Работы" at bounding box center [133, 63] width 31 height 8
type textarea "x"
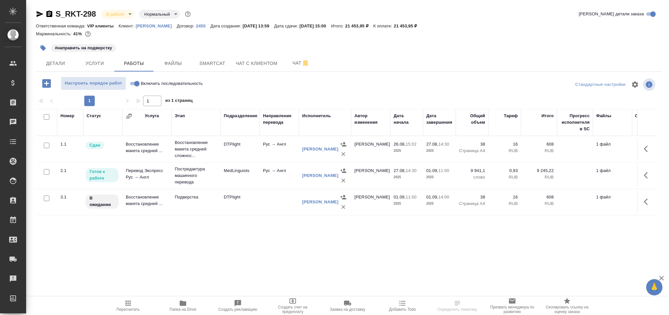
click at [213, 64] on span "Smartcat" at bounding box center [212, 63] width 31 height 8
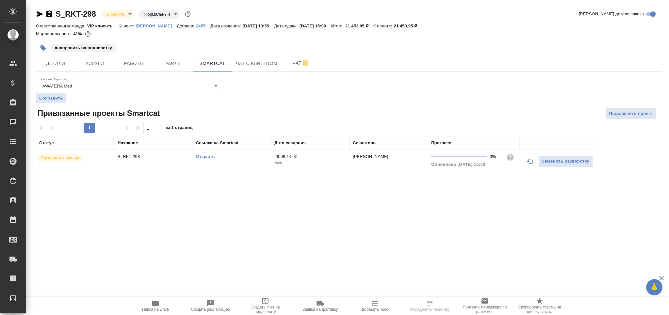
click at [530, 161] on icon "button" at bounding box center [531, 162] width 8 height 8
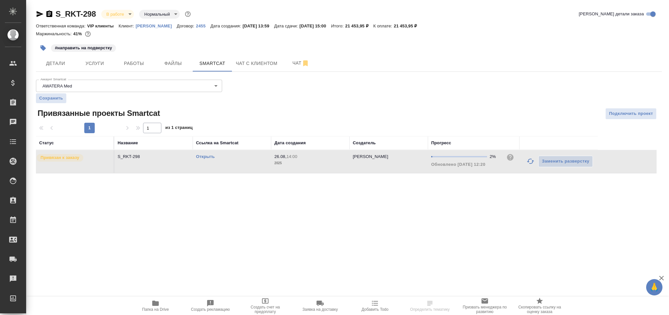
click at [207, 156] on link "Открыть" at bounding box center [205, 156] width 19 height 5
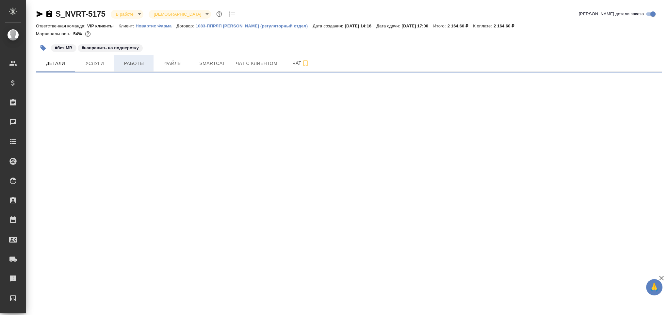
select select "RU"
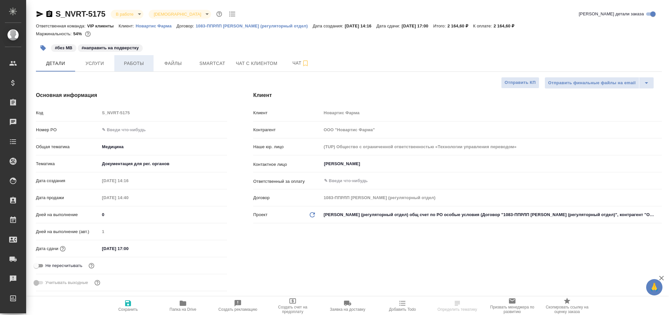
click at [139, 64] on span "Работы" at bounding box center [133, 63] width 31 height 8
type textarea "x"
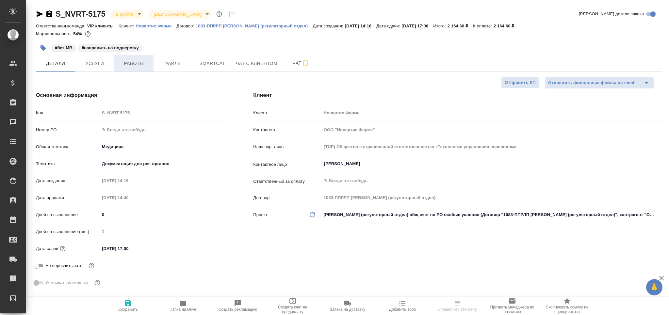
type textarea "x"
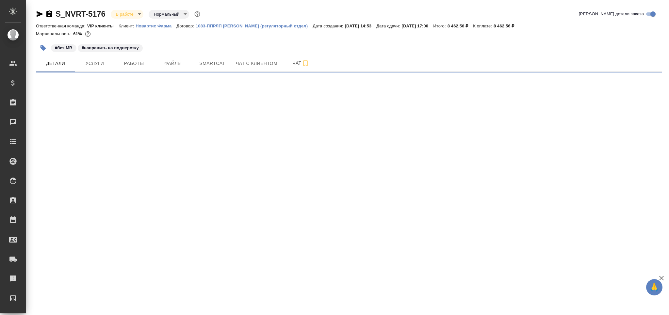
select select "RU"
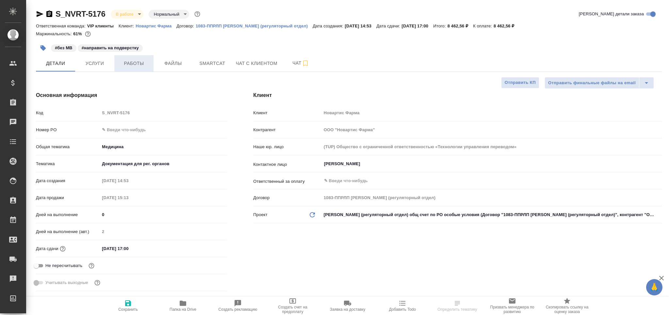
type textarea "x"
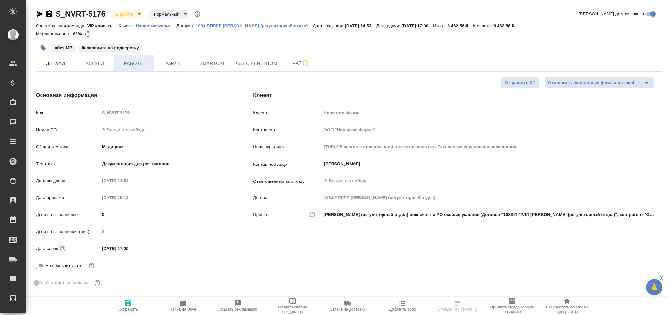
type textarea "x"
click at [131, 60] on span "Работы" at bounding box center [133, 63] width 31 height 8
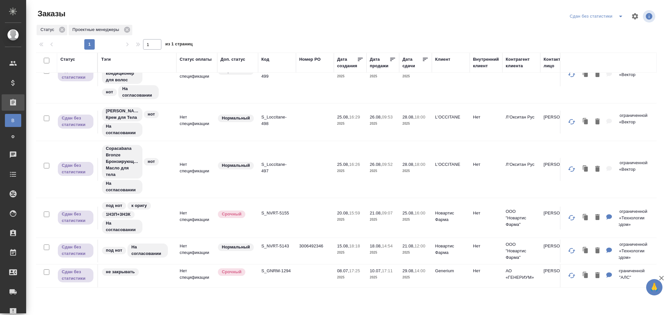
scroll to position [145, 0]
click at [273, 268] on p "S_GNRM-1294" at bounding box center [276, 271] width 31 height 7
click at [618, 16] on icon "split button" at bounding box center [621, 16] width 8 height 8
click at [591, 35] on li "Мои заказы" at bounding box center [597, 40] width 63 height 10
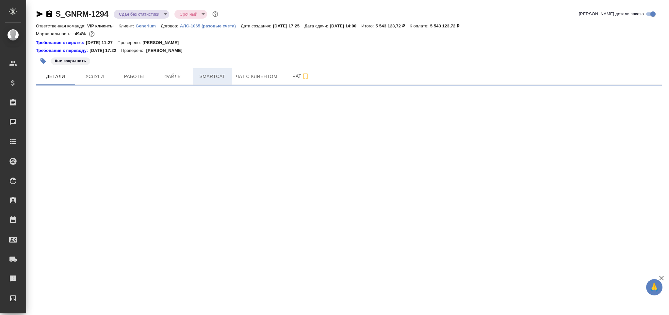
select select "RU"
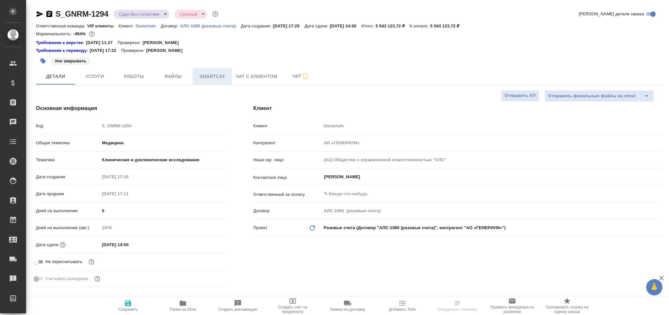
type textarea "x"
click at [213, 77] on span "Smartcat" at bounding box center [212, 77] width 31 height 8
type textarea "x"
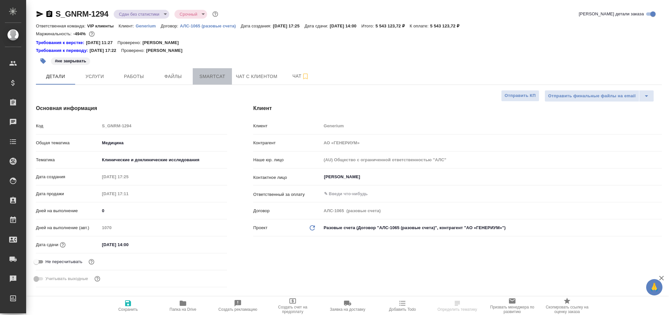
type textarea "x"
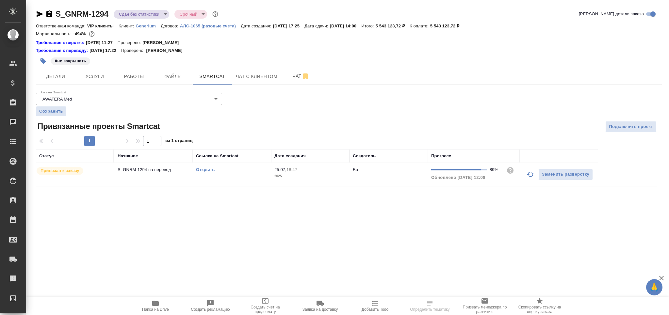
click at [317, 177] on p "2025" at bounding box center [311, 176] width 72 height 7
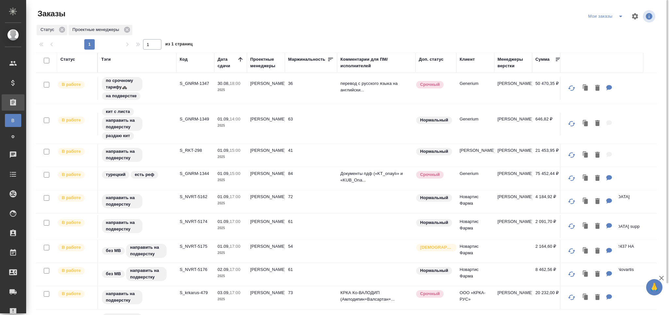
click at [177, 100] on td "S_NVRT-5175" at bounding box center [196, 88] width 38 height 23
